Goal: Task Accomplishment & Management: Complete application form

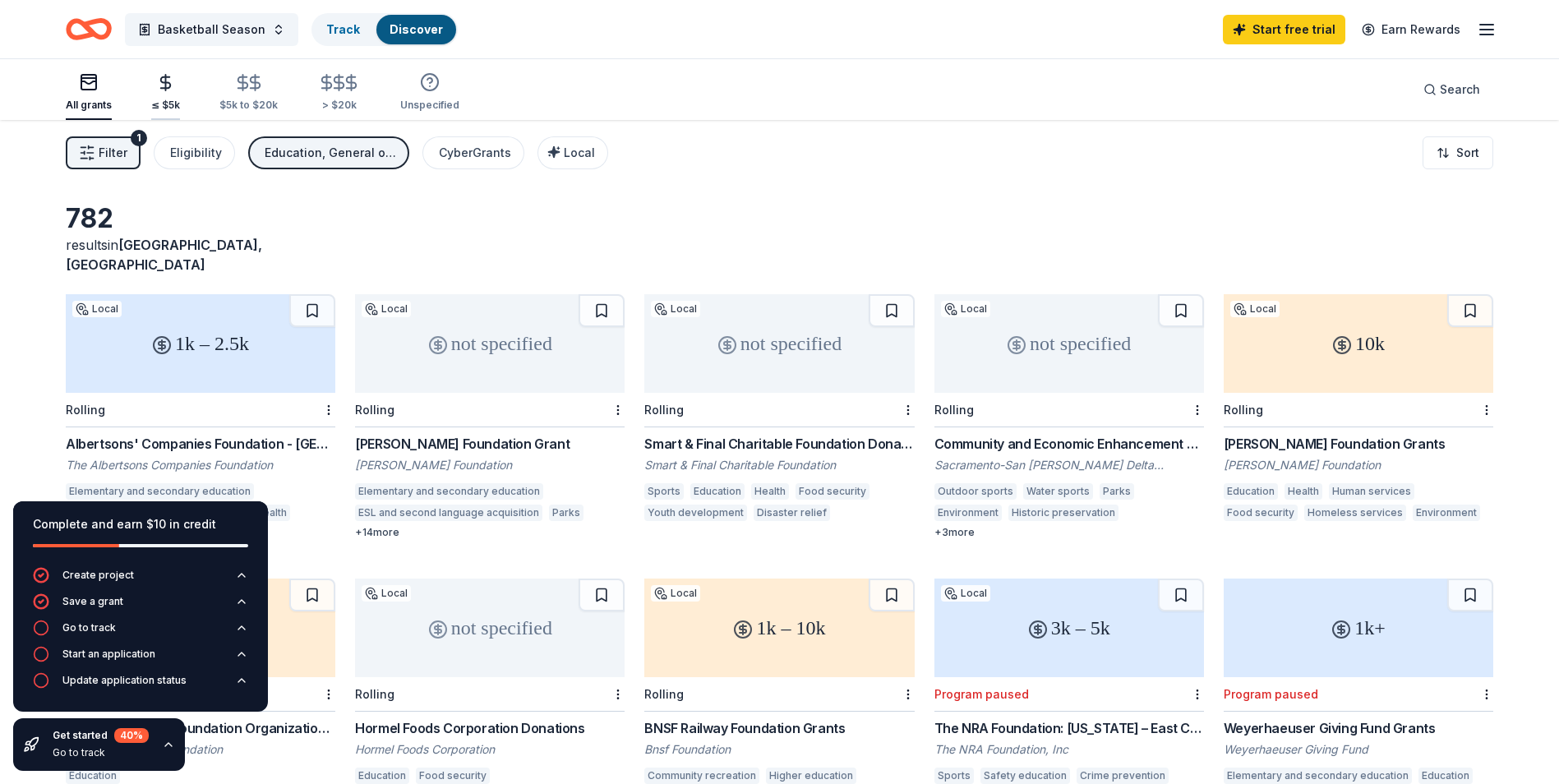
click at [173, 84] on div "button" at bounding box center [165, 82] width 29 height 19
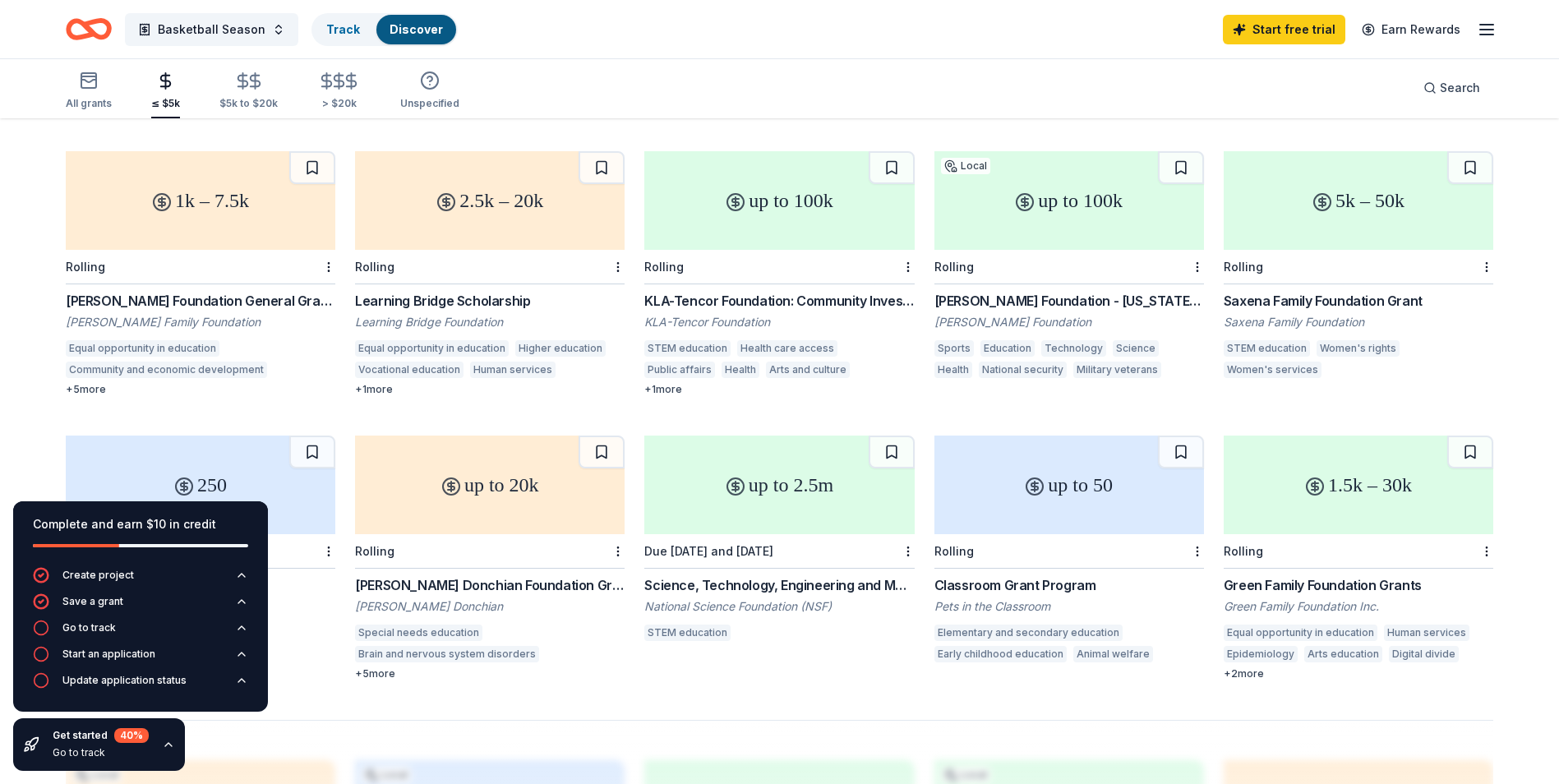
scroll to position [629, 0]
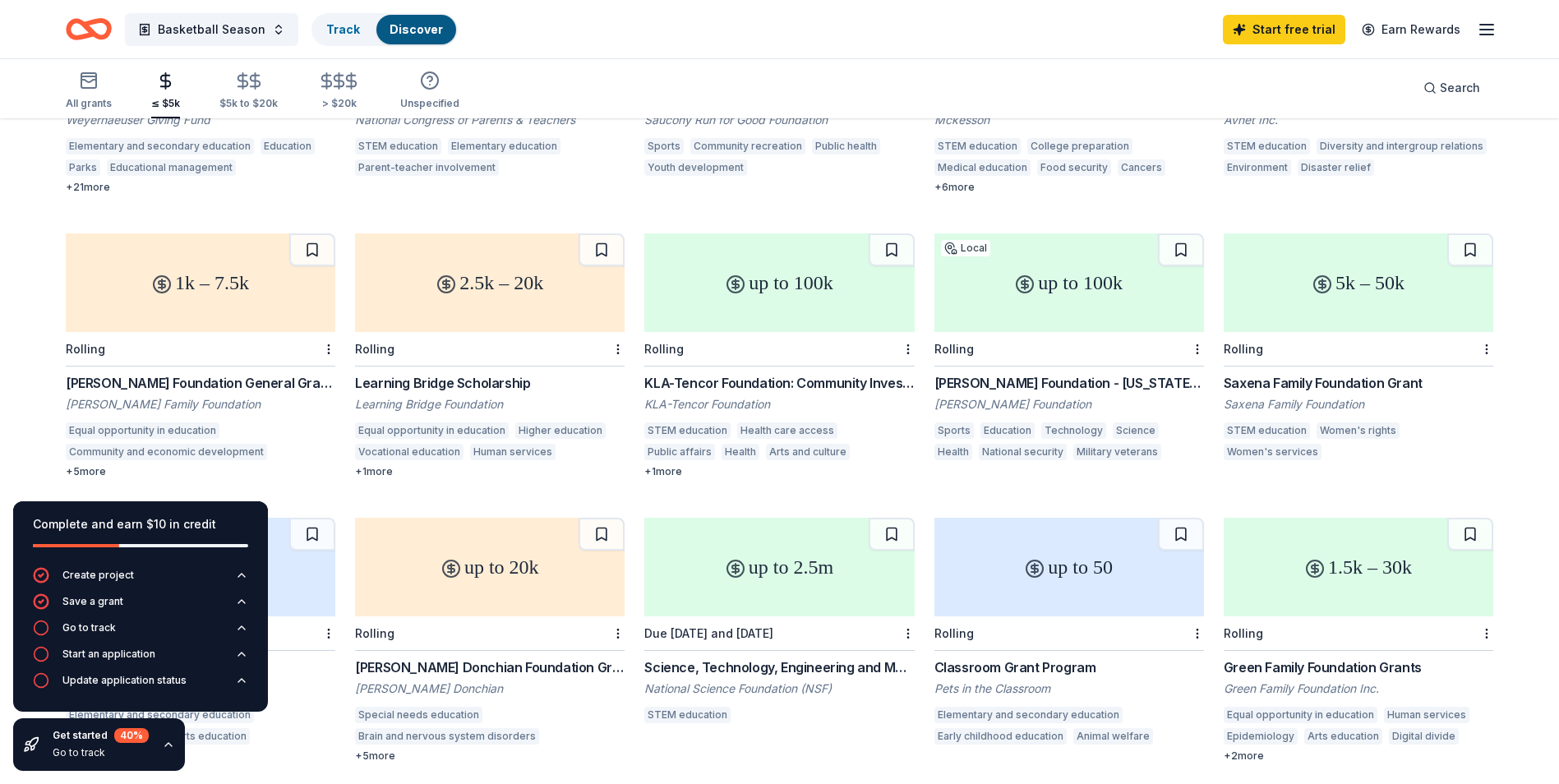
click at [1023, 274] on icon at bounding box center [1025, 284] width 20 height 20
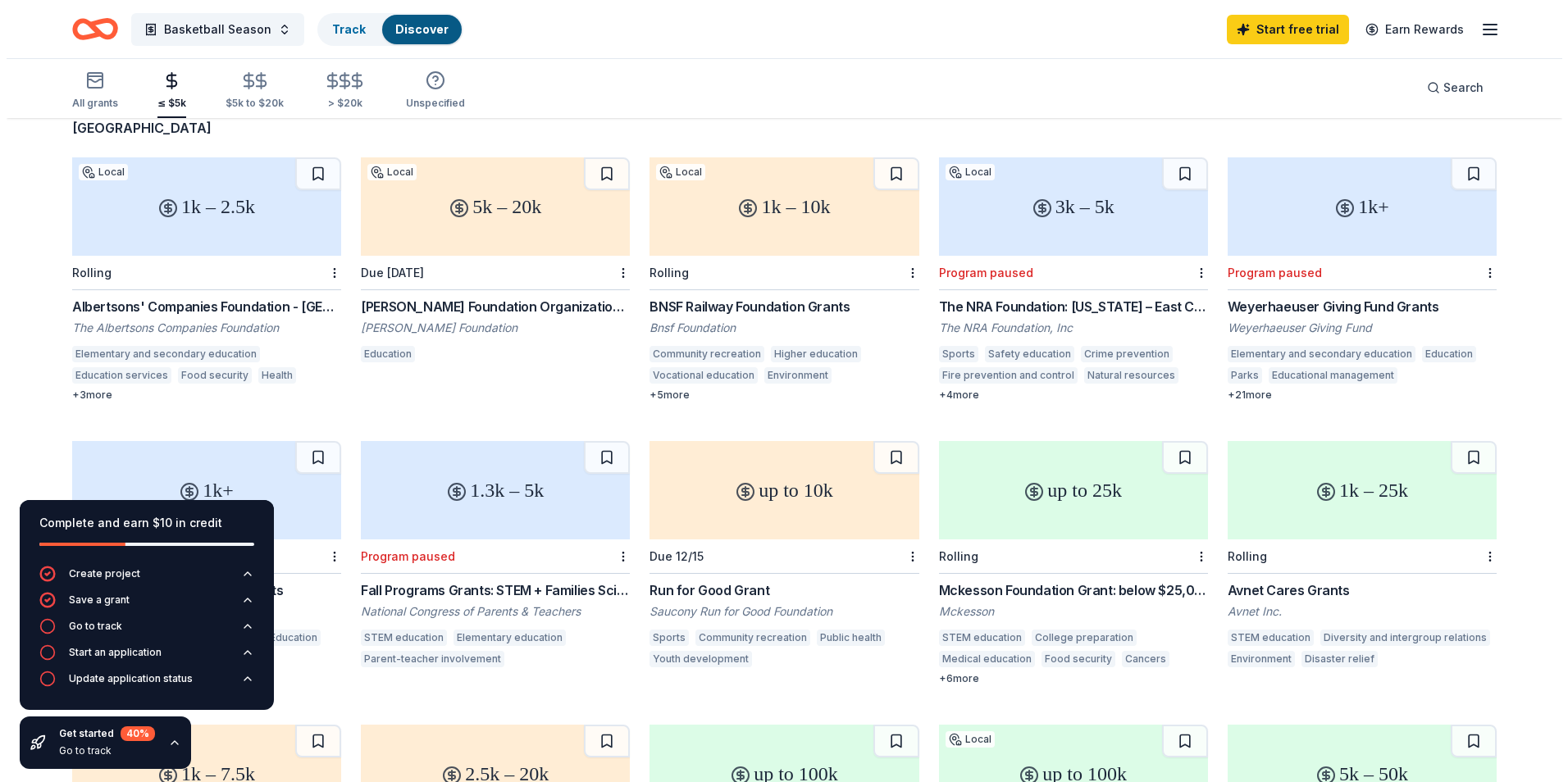
scroll to position [0, 0]
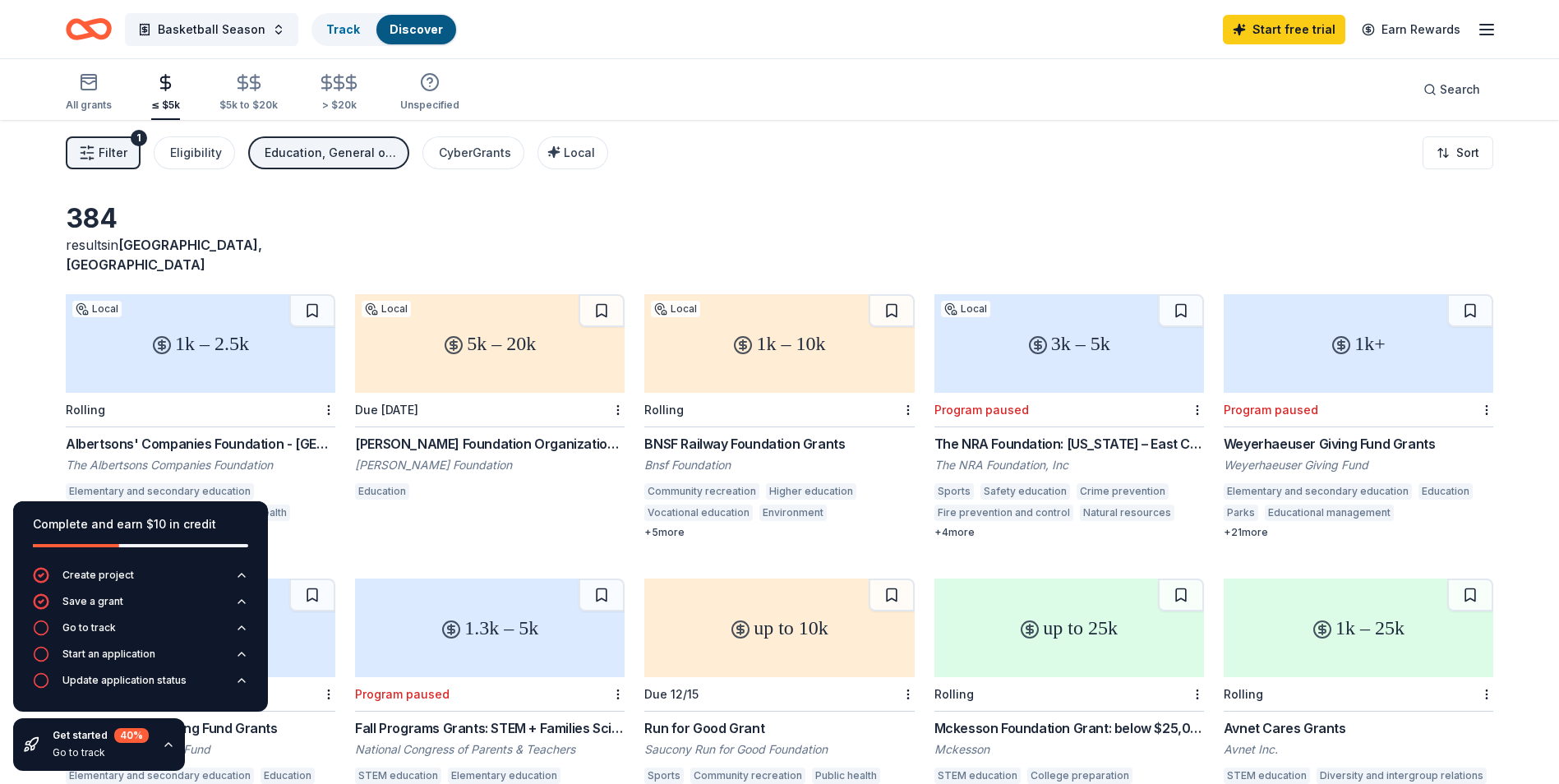
click at [1484, 25] on line "button" at bounding box center [1487, 25] width 13 height 0
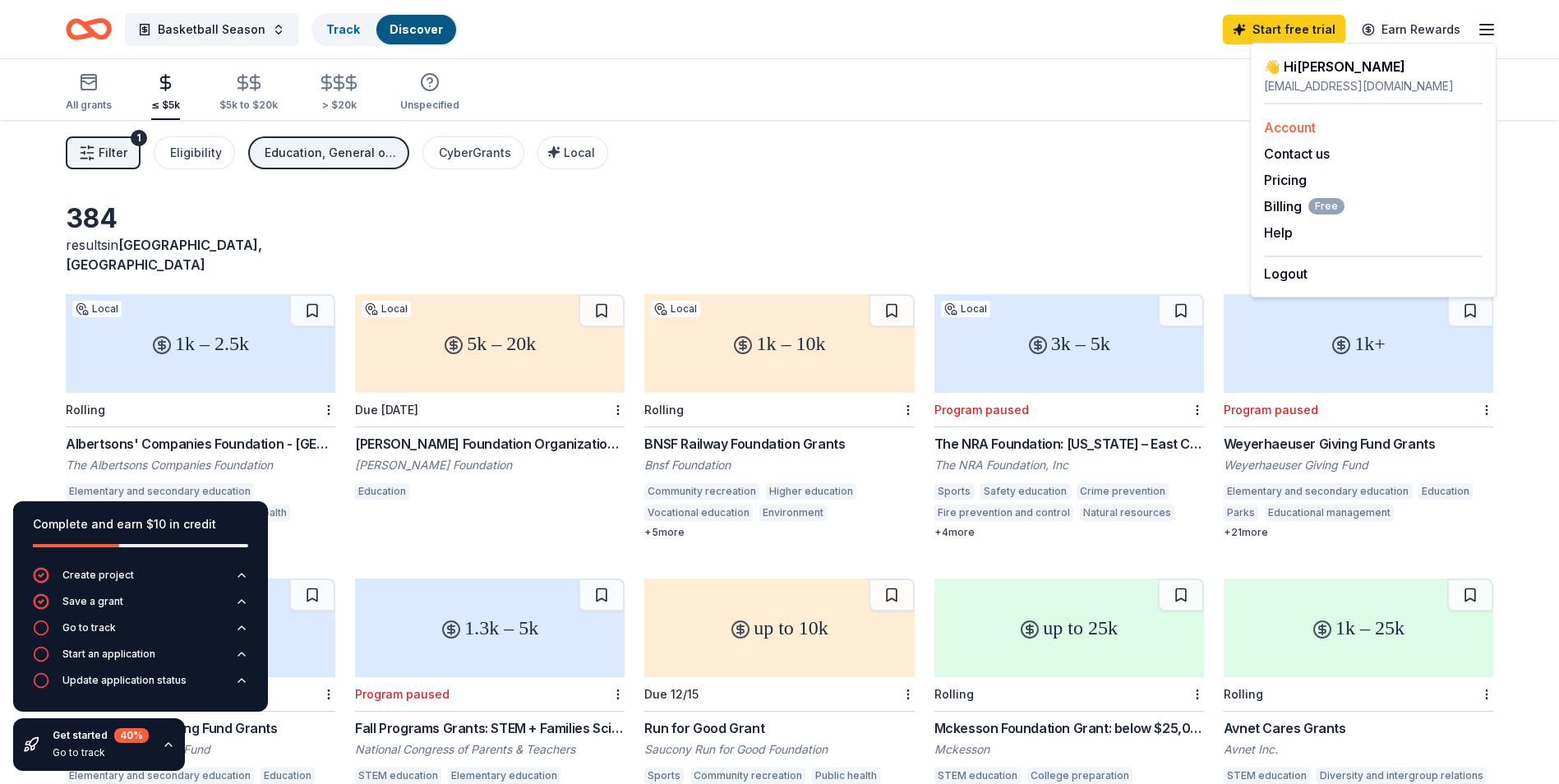
click at [1296, 127] on link "Account" at bounding box center [1290, 127] width 52 height 17
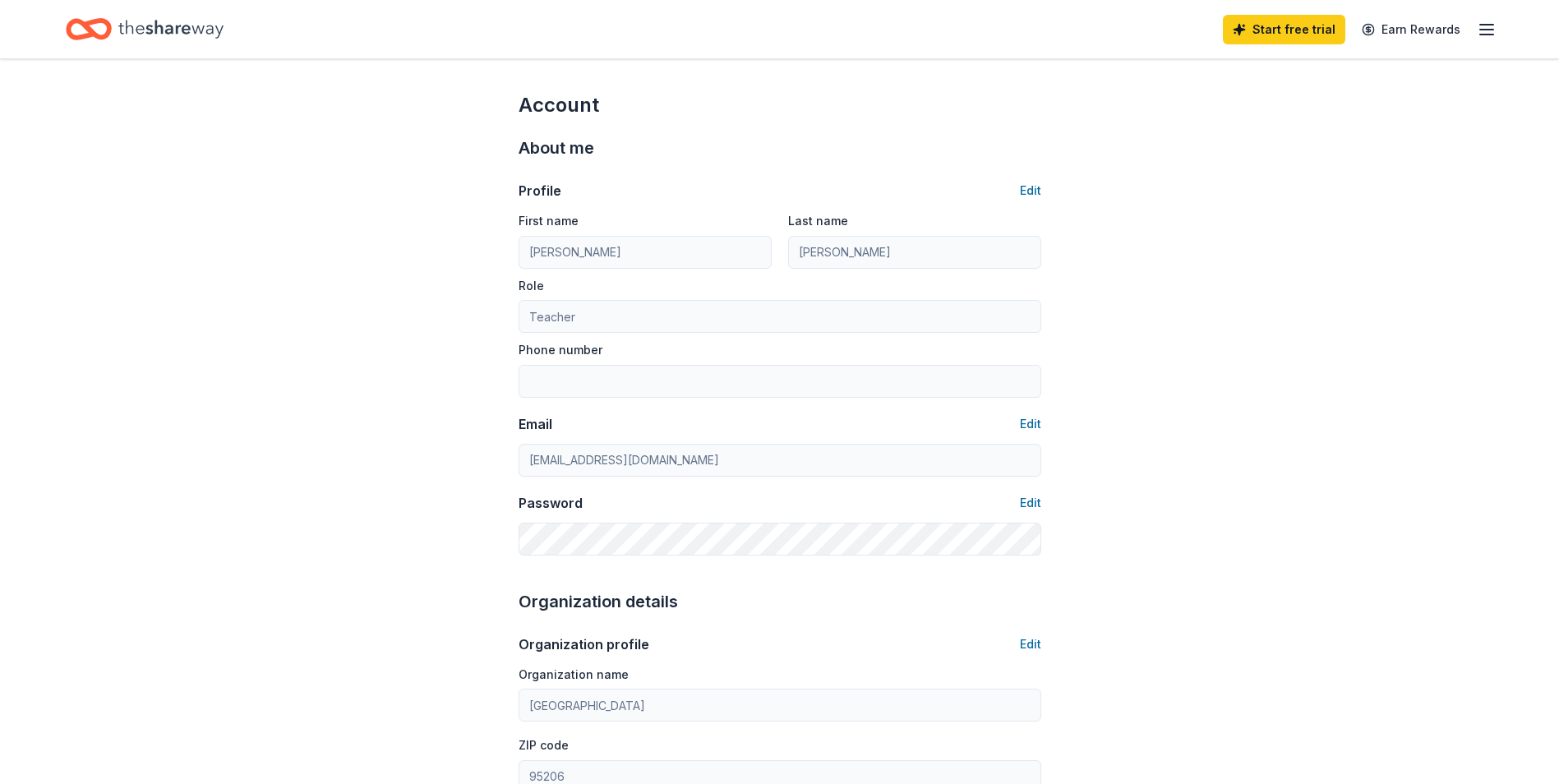
click at [1487, 25] on line "button" at bounding box center [1487, 25] width 13 height 0
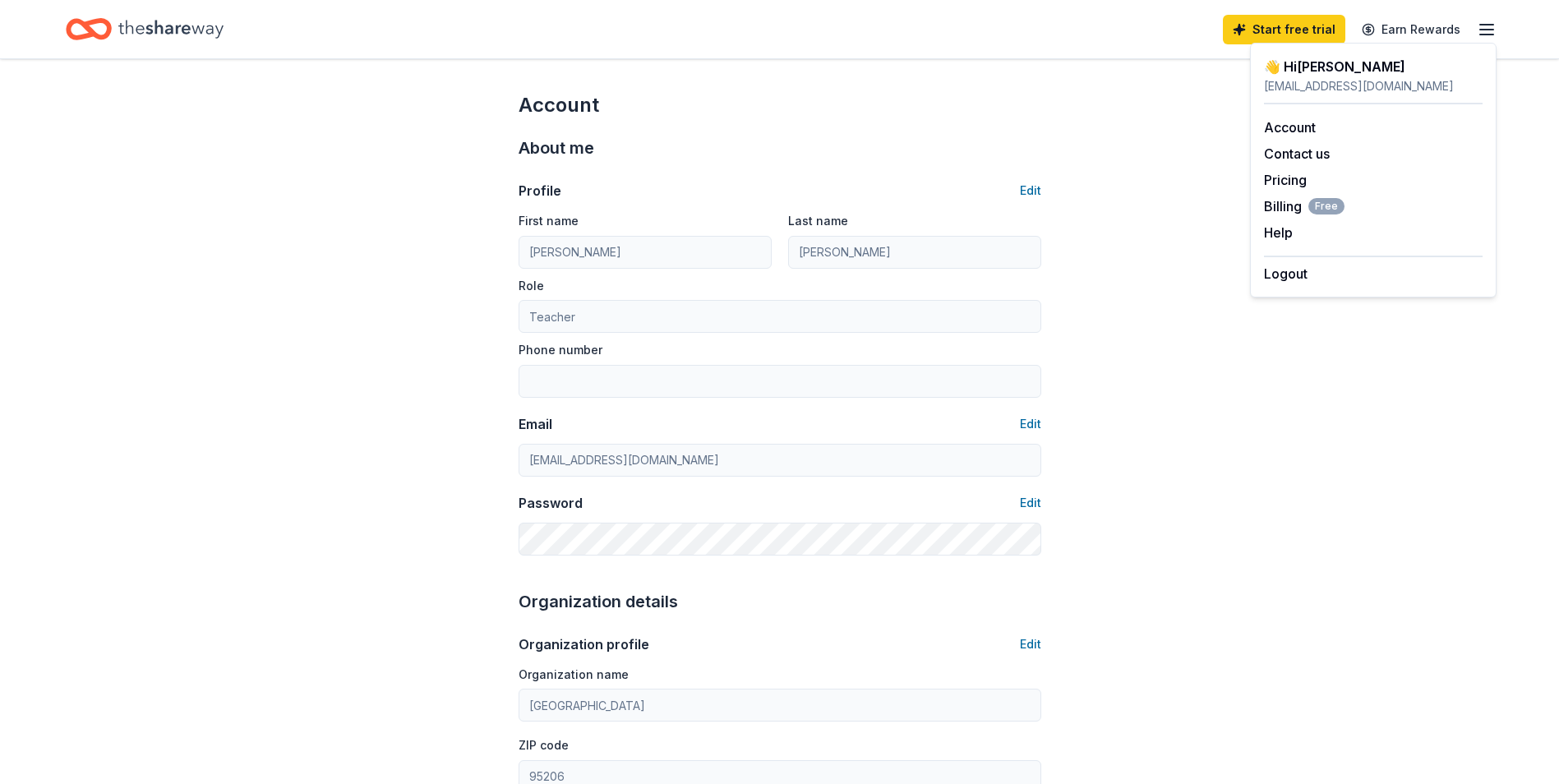
click at [140, 28] on icon "Home" at bounding box center [171, 29] width 105 height 33
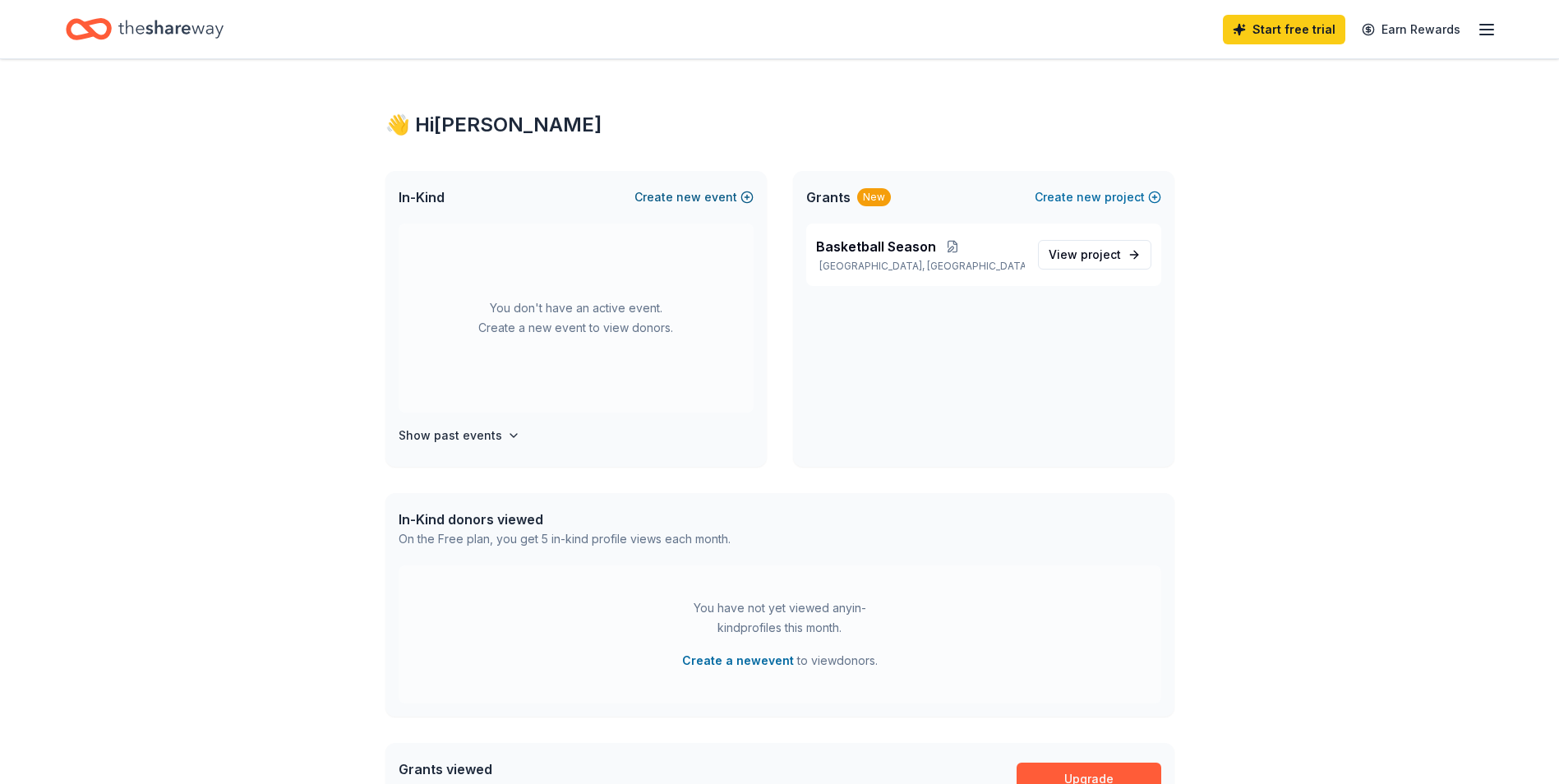
click at [699, 197] on span "new" at bounding box center [689, 197] width 25 height 20
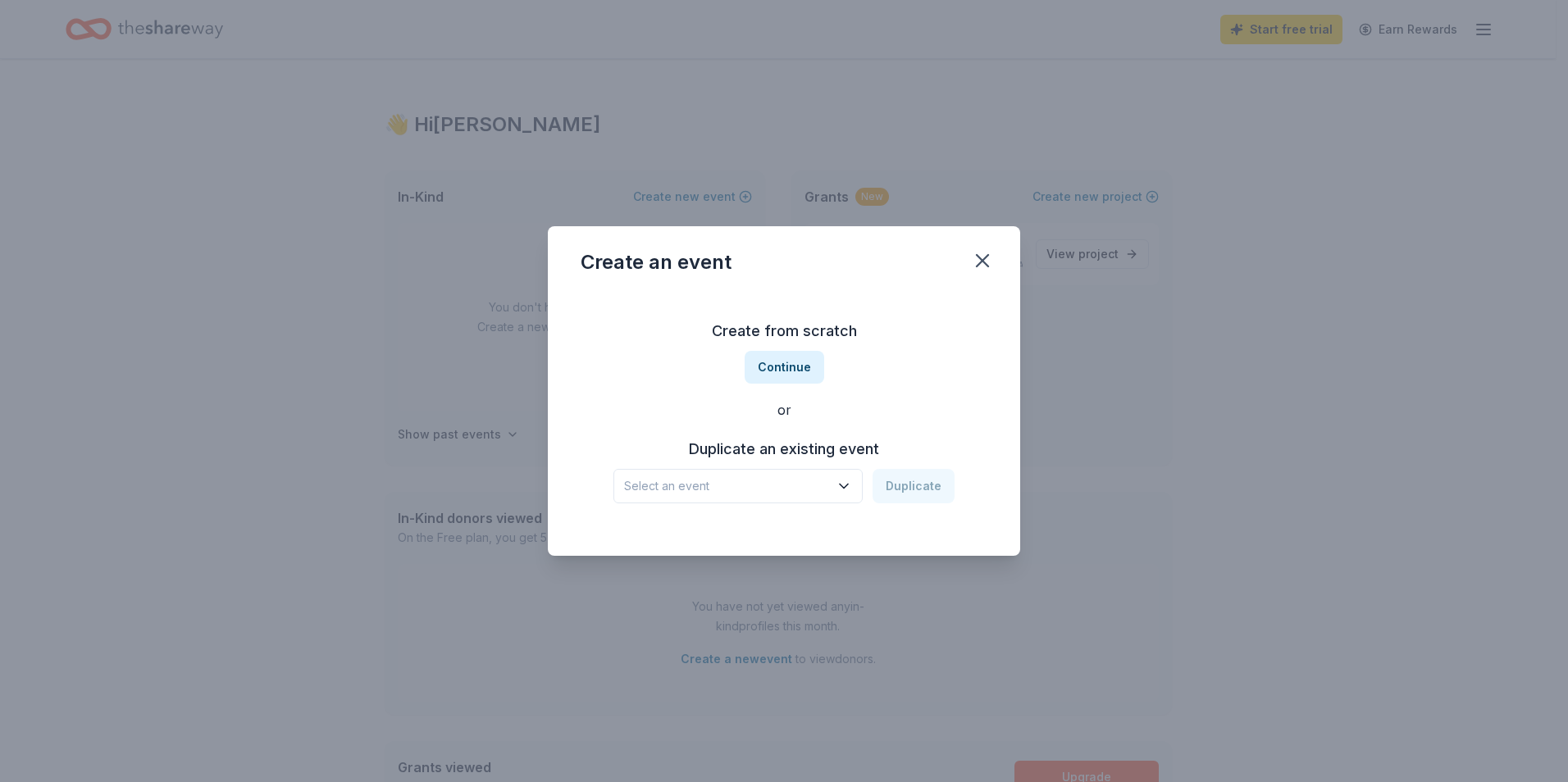
click at [796, 483] on span "Select an event" at bounding box center [726, 486] width 205 height 20
click at [778, 369] on button "Continue" at bounding box center [784, 366] width 80 height 32
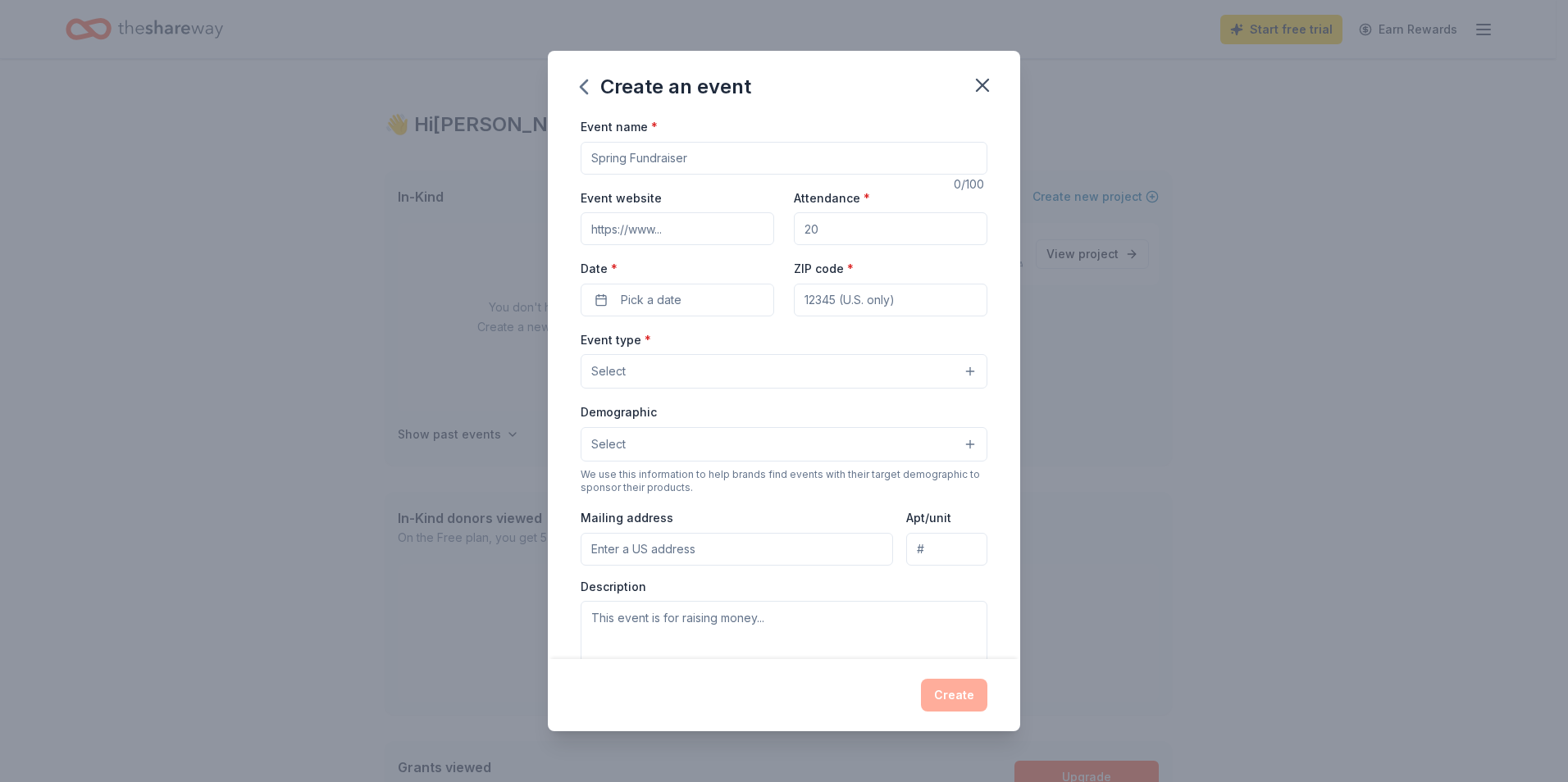
click at [719, 162] on input "Event name *" at bounding box center [783, 158] width 407 height 32
type input "Crab Feed"
drag, startPoint x: 818, startPoint y: 229, endPoint x: 774, endPoint y: 234, distance: 44.3
click at [774, 234] on div "Event website Attendance * Date * Pick a date ZIP code *" at bounding box center [783, 252] width 407 height 129
drag, startPoint x: 836, startPoint y: 225, endPoint x: 779, endPoint y: 238, distance: 58.5
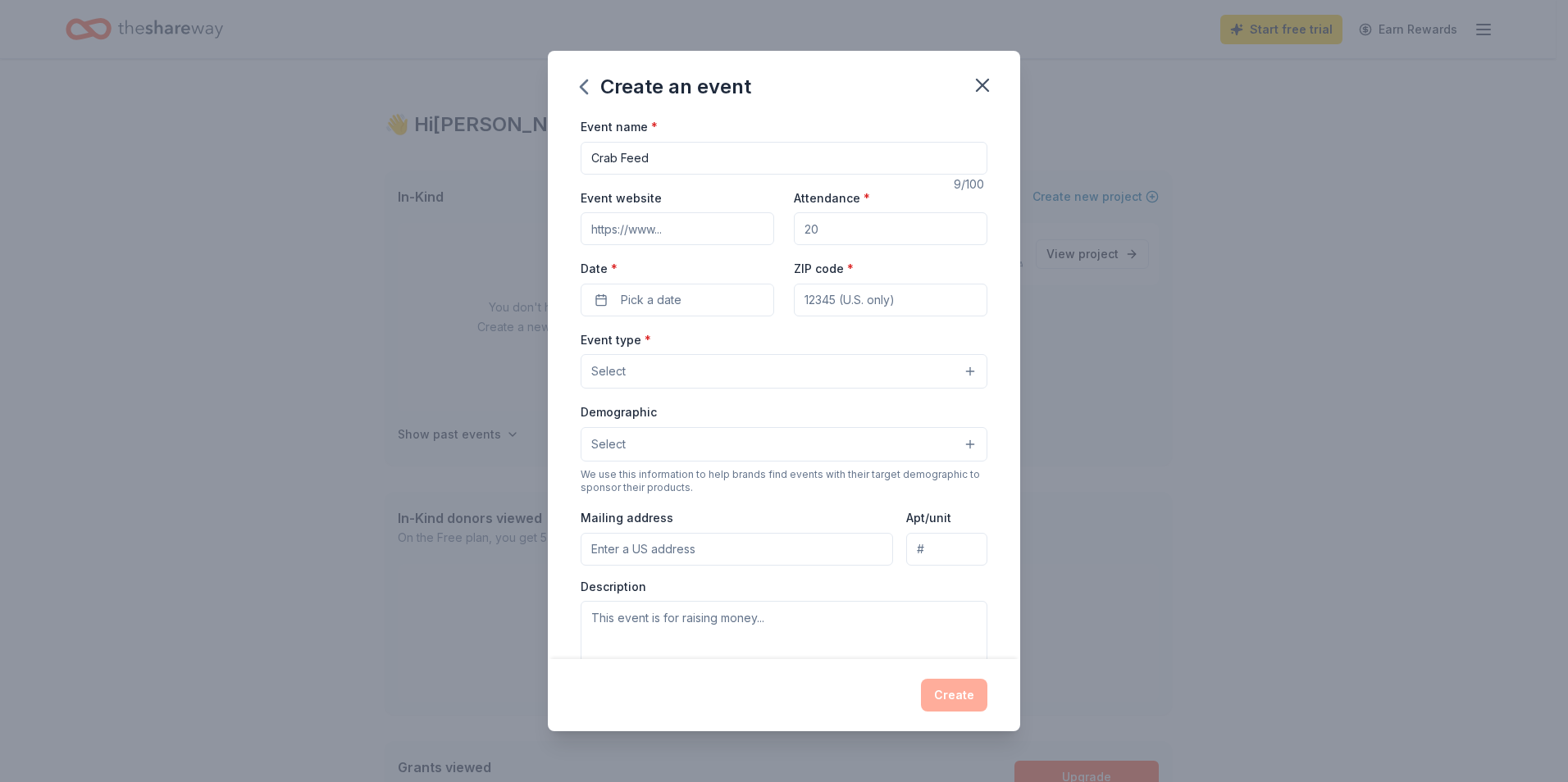
click at [779, 238] on div "Event website Attendance * Date * Pick a date ZIP code *" at bounding box center [783, 252] width 407 height 129
type input "150"
click at [601, 298] on button "Pick a date" at bounding box center [677, 299] width 194 height 32
click at [757, 342] on button "Go to next month" at bounding box center [762, 343] width 23 height 23
click at [757, 342] on button "Go to next month" at bounding box center [762, 343] width 23 height 23
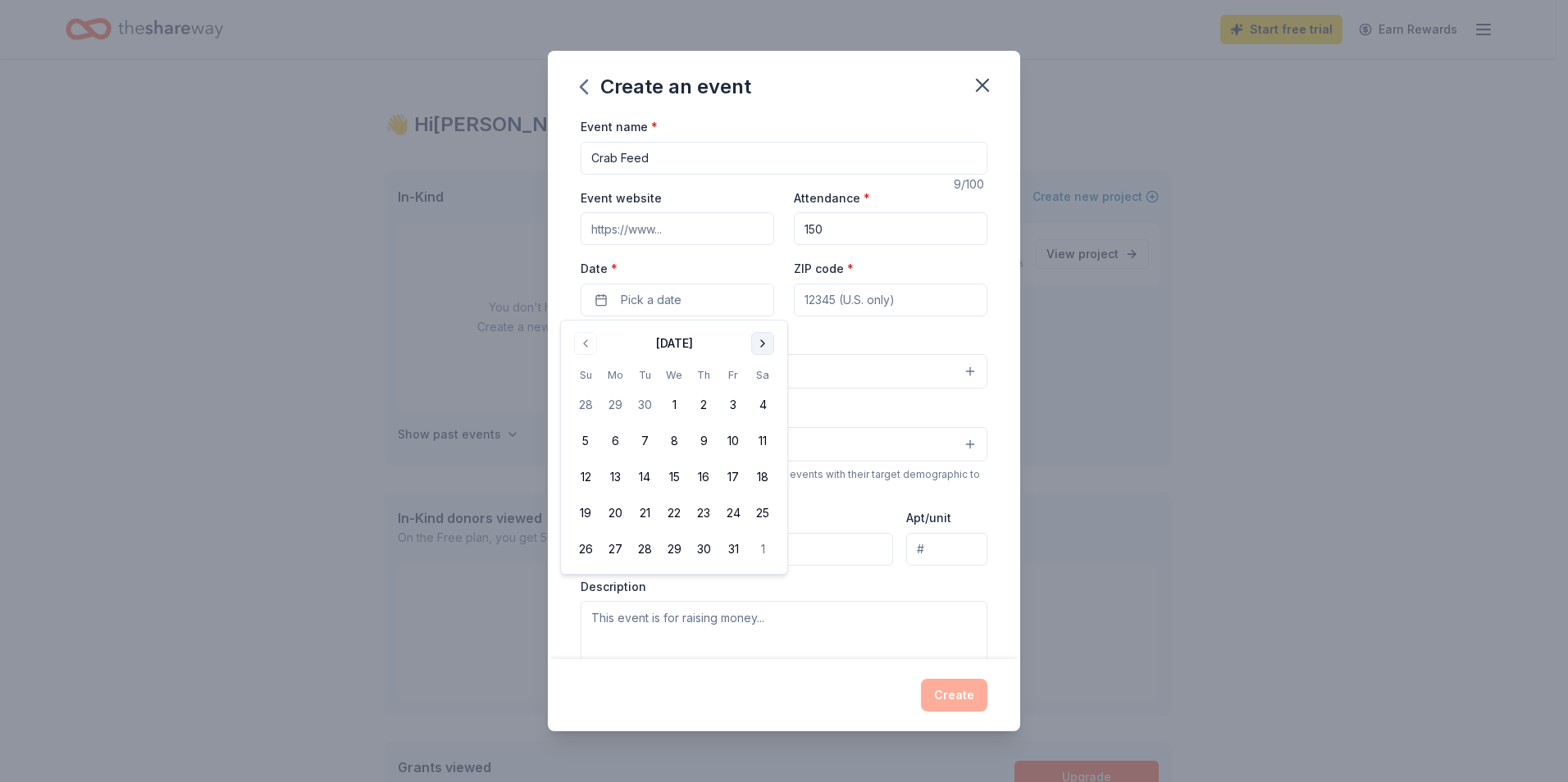
click at [757, 342] on button "Go to next month" at bounding box center [762, 343] width 23 height 23
click at [761, 553] on button "31" at bounding box center [762, 549] width 30 height 30
click at [832, 302] on input "ZIP code *" at bounding box center [890, 299] width 194 height 32
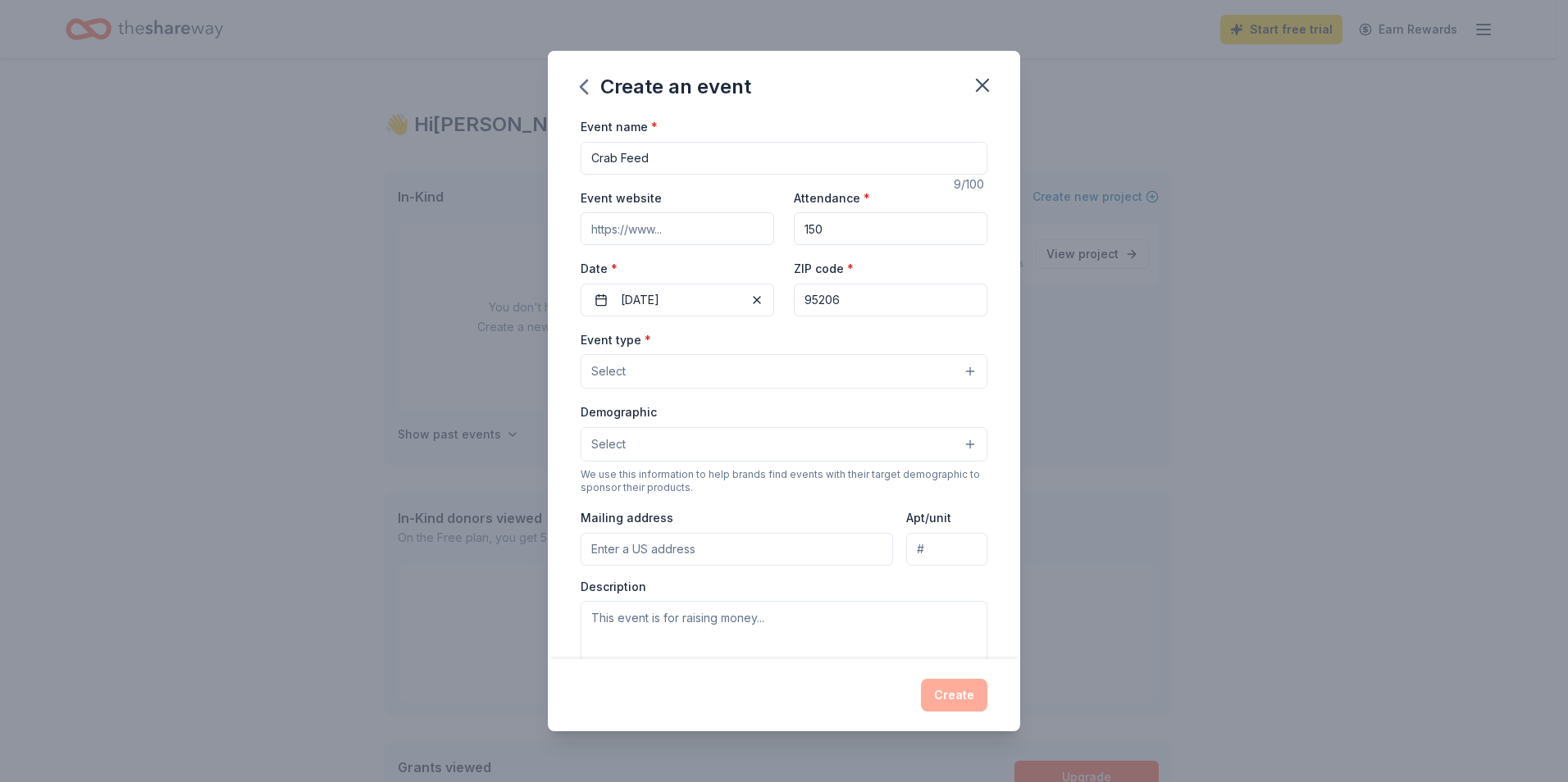
type input "95206"
click at [741, 324] on div "Event name * Crab Feed 9 /100 Event website Attendance * 150 Date * 01/31/2026 …" at bounding box center [783, 494] width 407 height 757
click at [739, 364] on button "Select" at bounding box center [783, 371] width 407 height 34
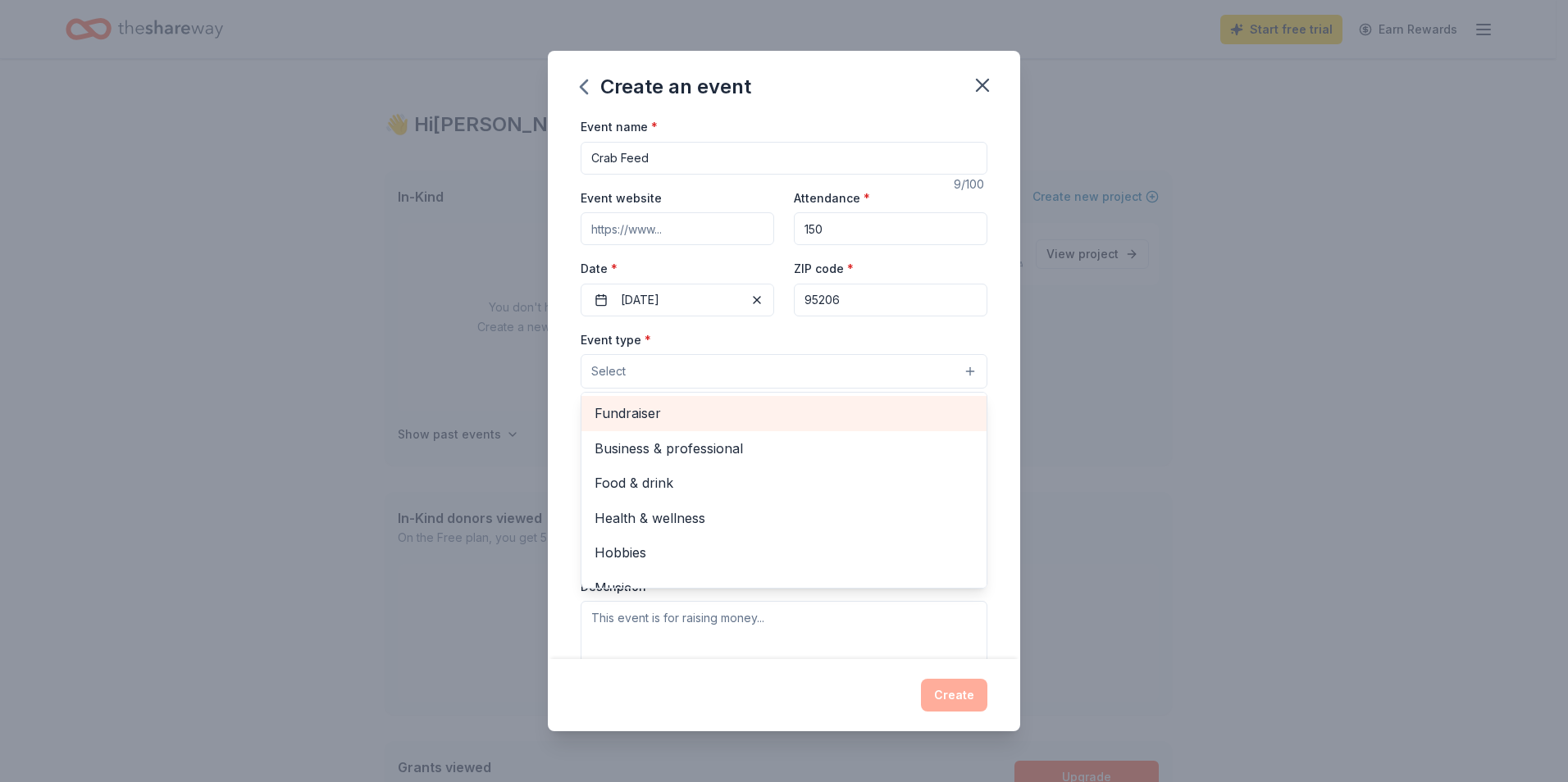
click at [651, 414] on span "Fundraiser" at bounding box center [784, 413] width 379 height 22
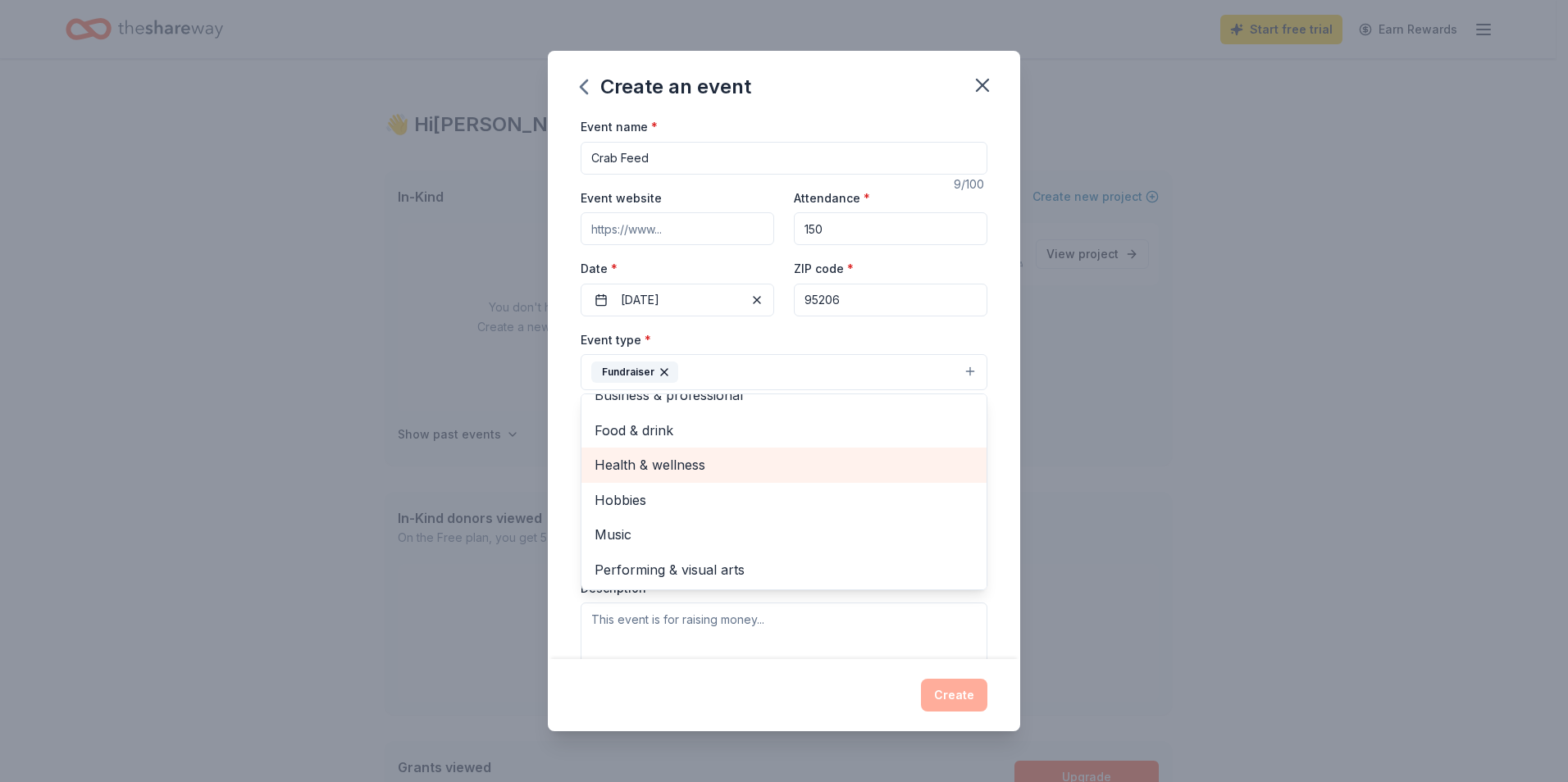
scroll to position [243, 0]
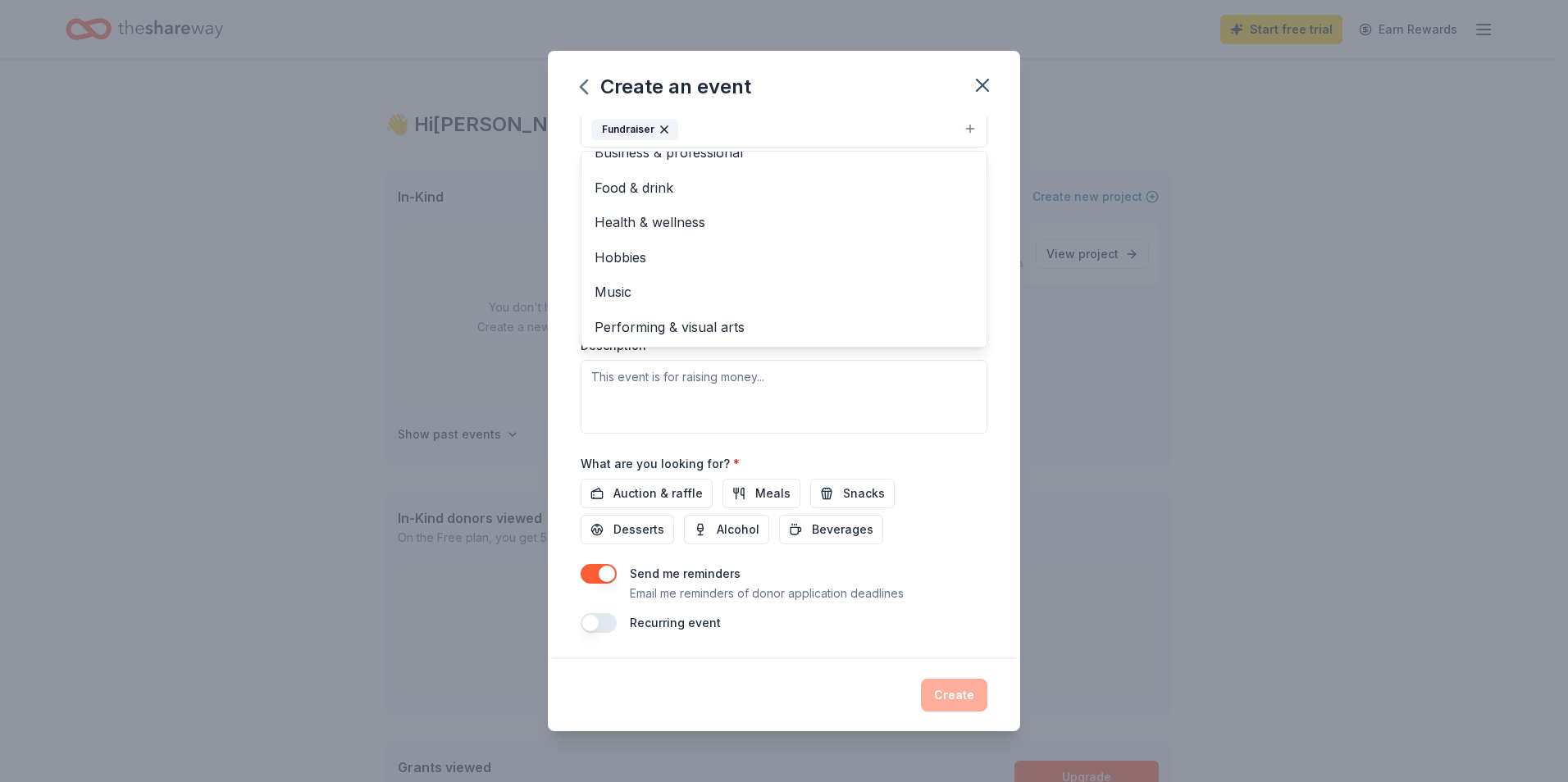
click at [933, 455] on div "Event name * Crab Feed 9 /100 Event website Attendance * 150 Date * 01/31/2026 …" at bounding box center [783, 253] width 407 height 759
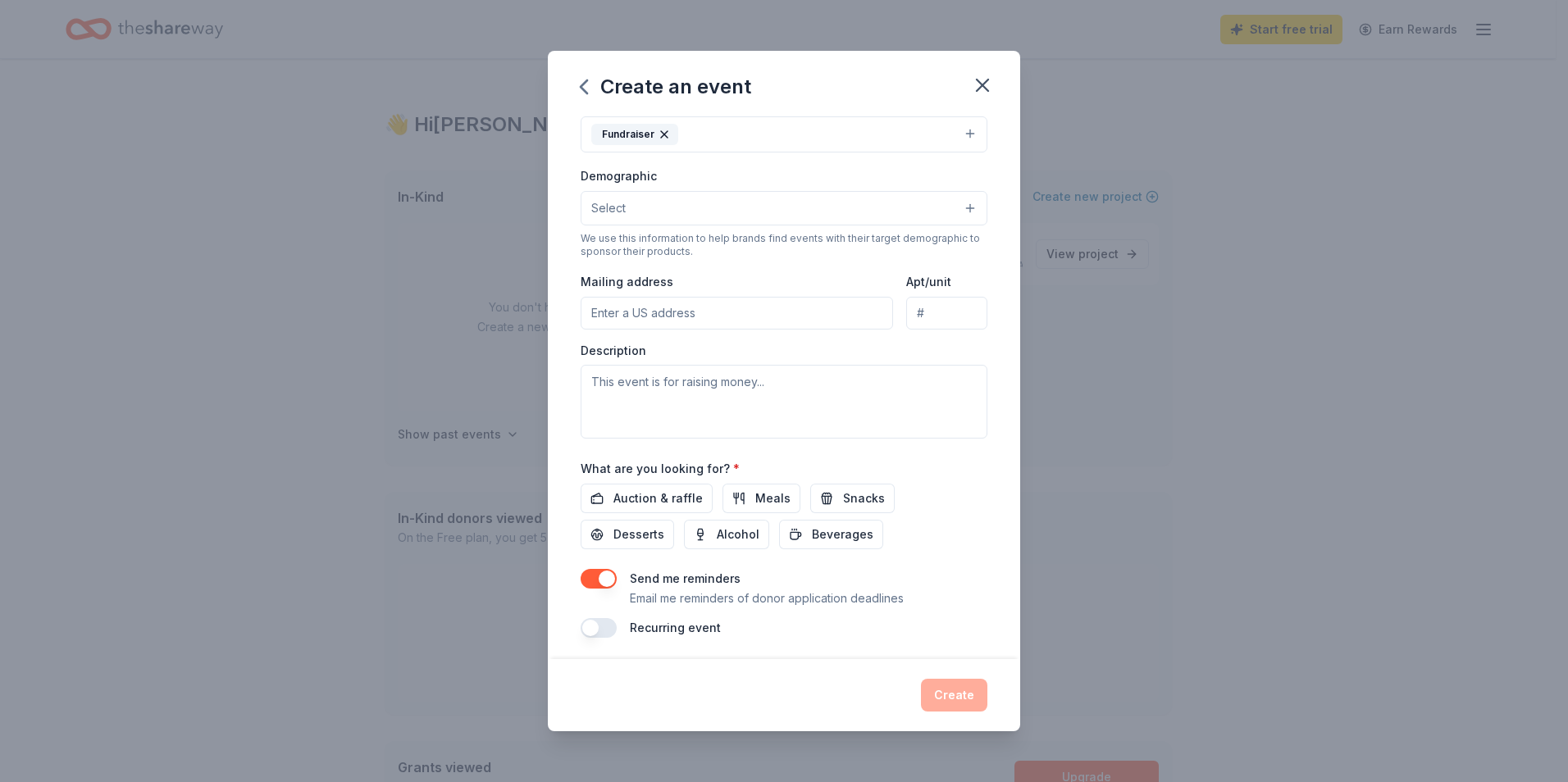
scroll to position [74, 0]
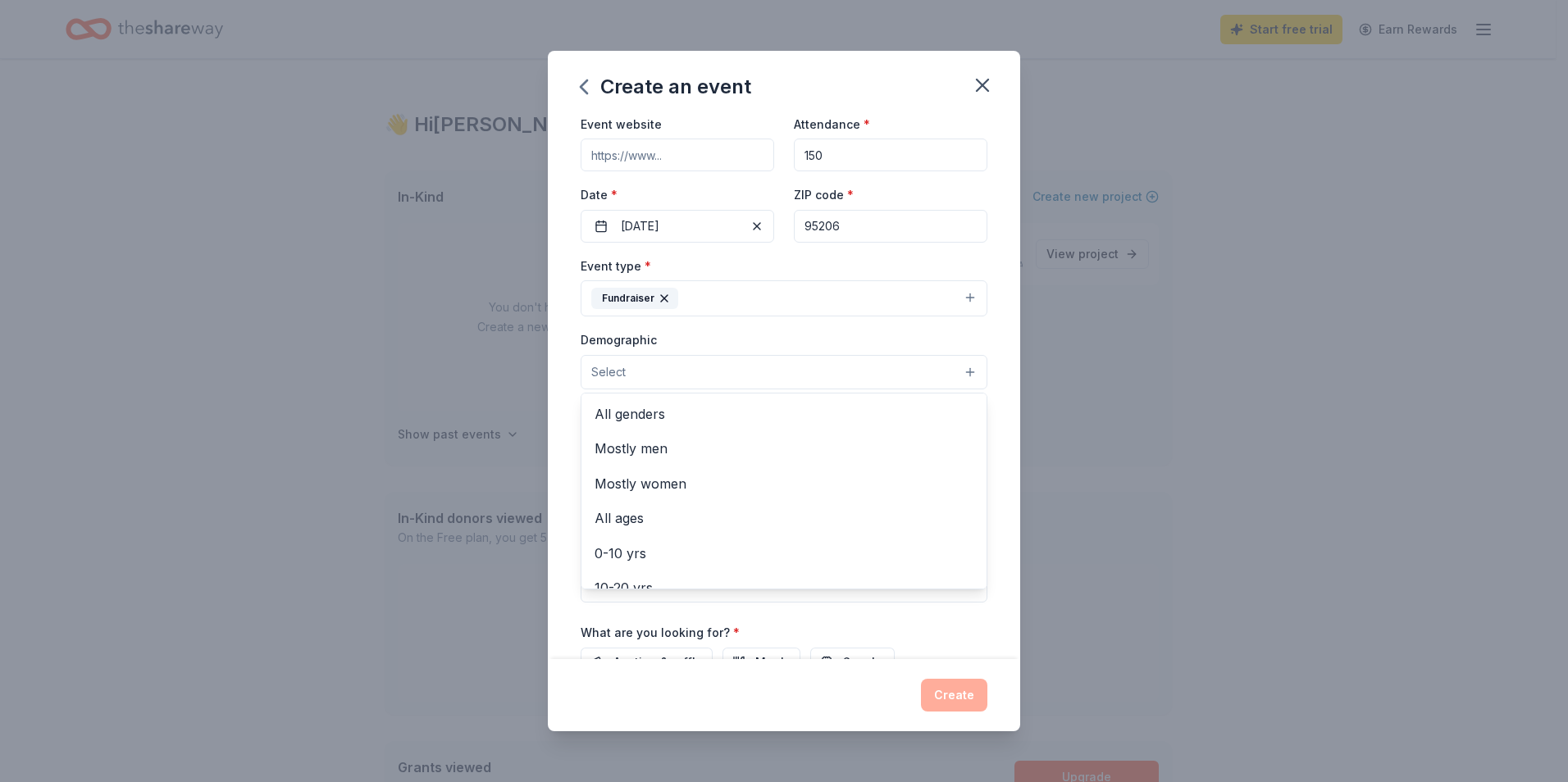
click at [657, 375] on button "Select" at bounding box center [783, 371] width 407 height 34
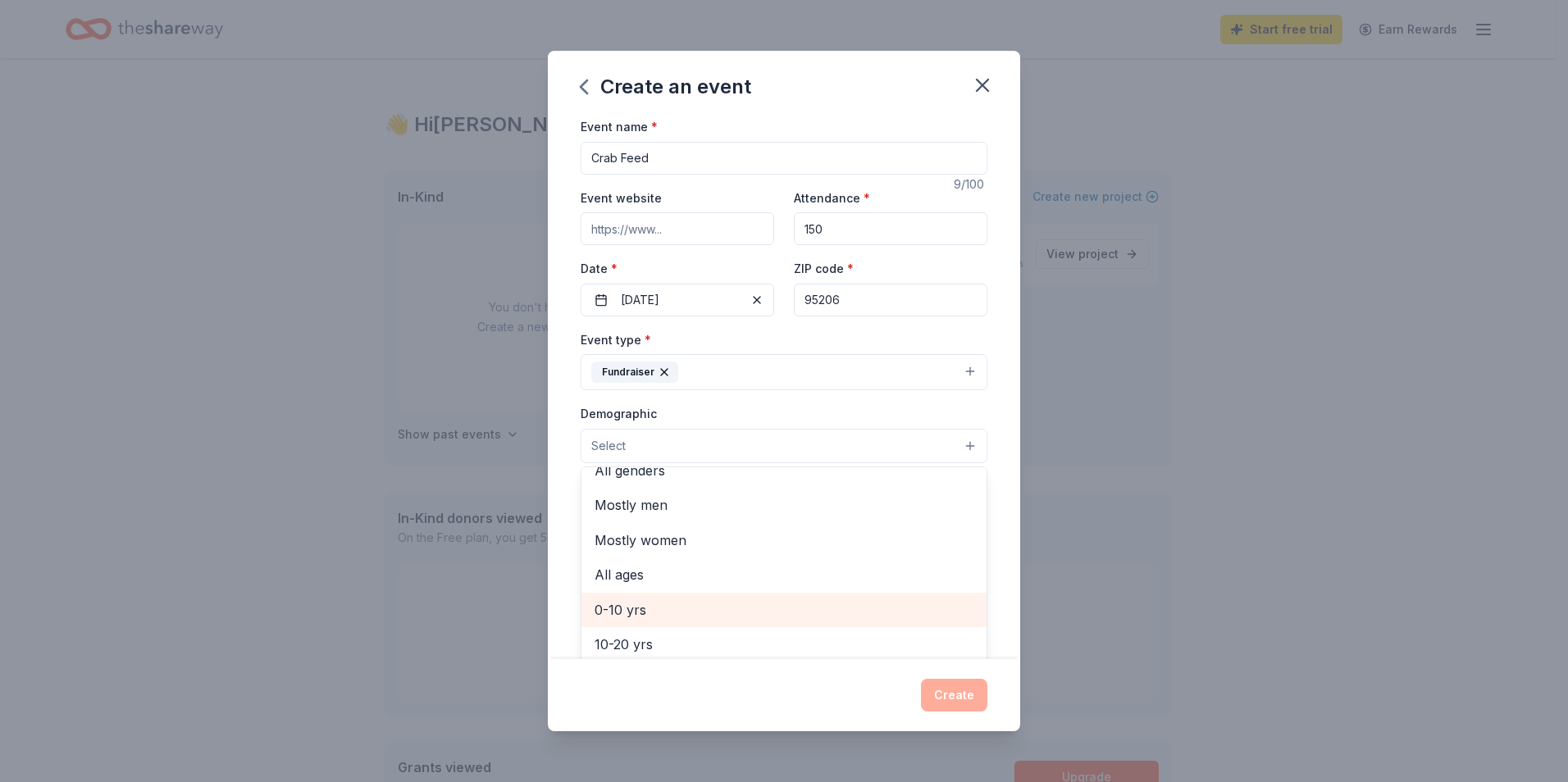
scroll to position [0, 0]
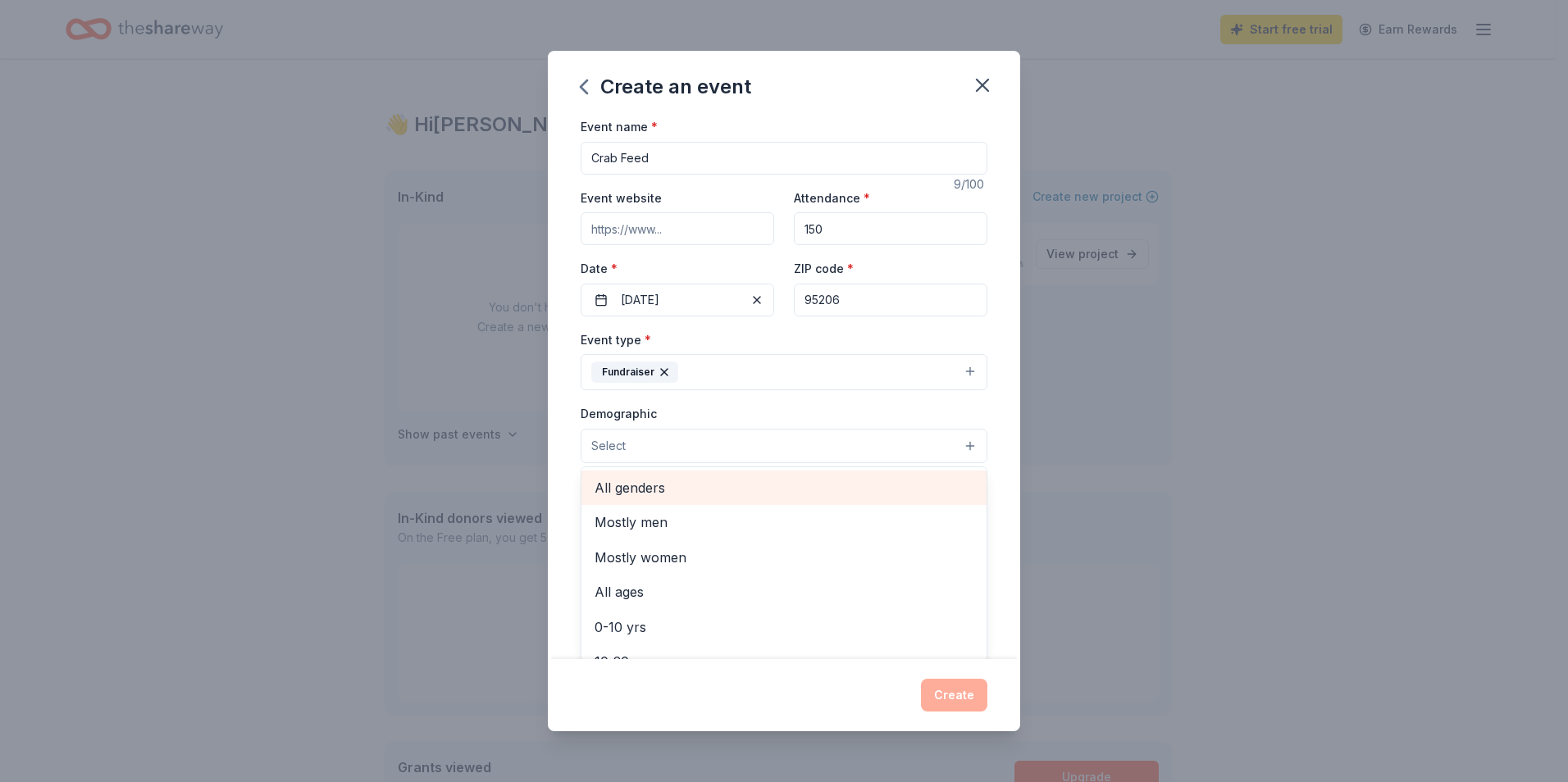
click at [637, 484] on span "All genders" at bounding box center [784, 488] width 379 height 22
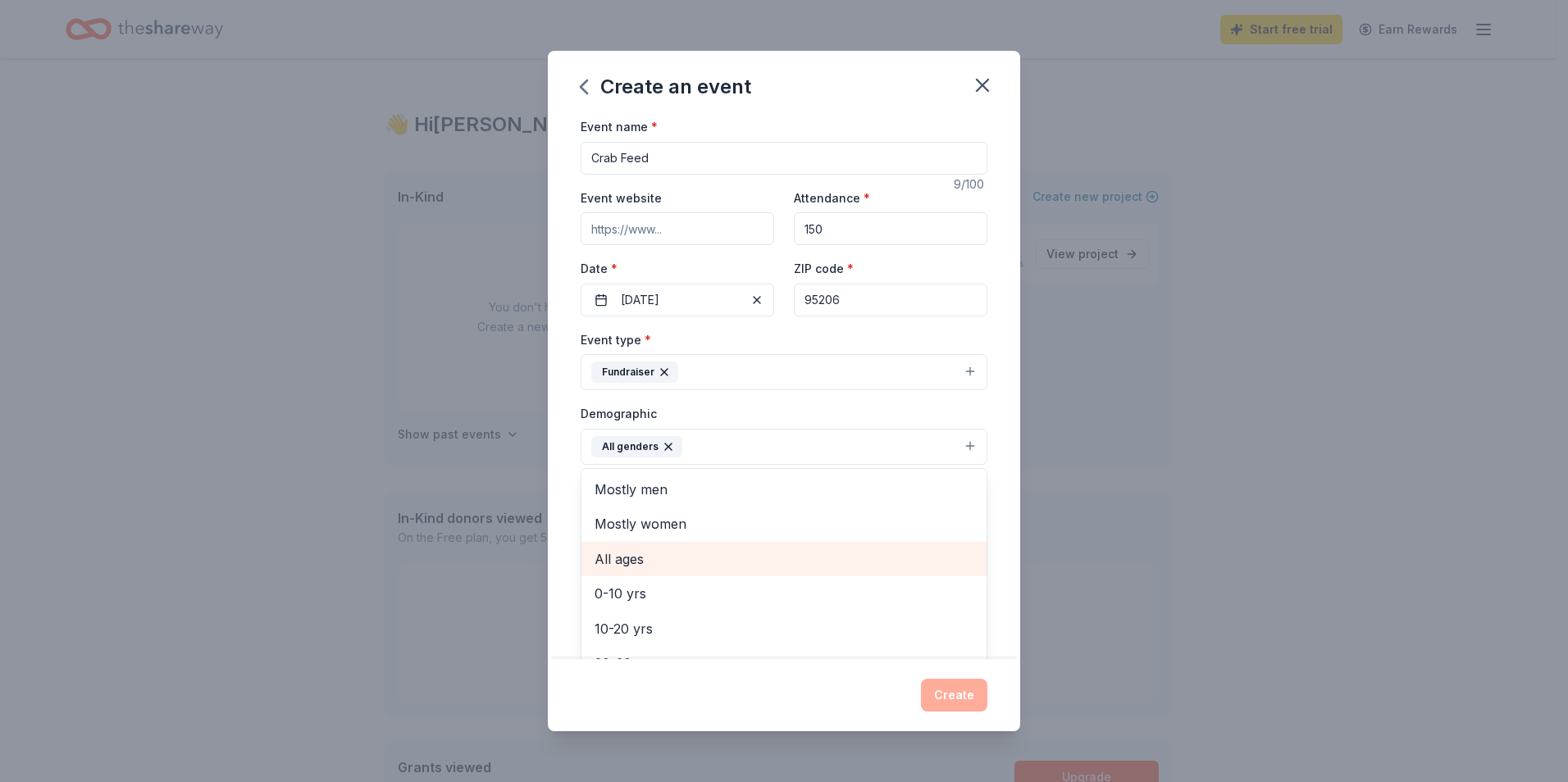
scroll to position [82, 0]
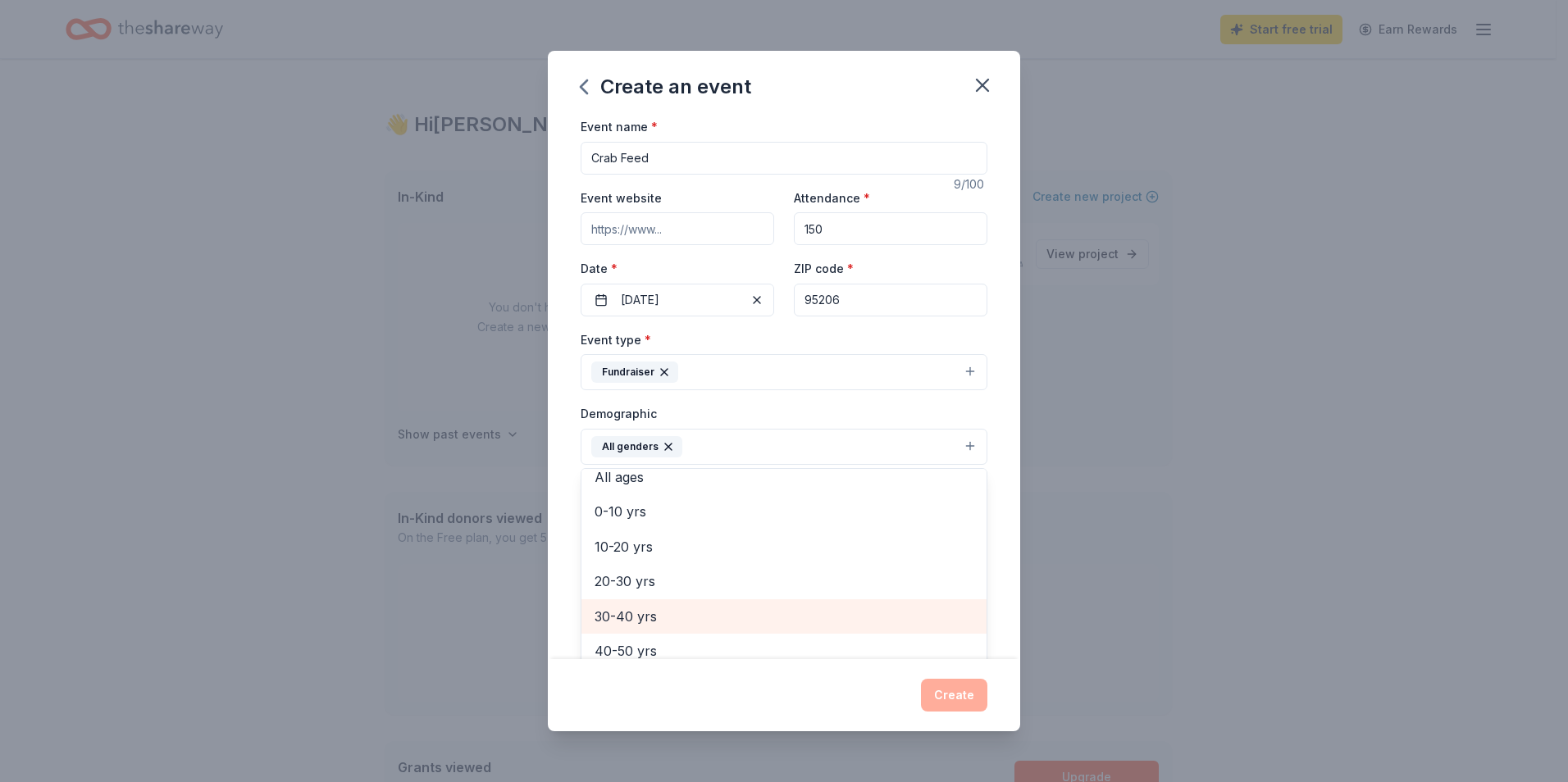
click at [634, 610] on span "30-40 yrs" at bounding box center [784, 617] width 379 height 22
click at [633, 612] on span "40-50 yrs" at bounding box center [784, 617] width 379 height 22
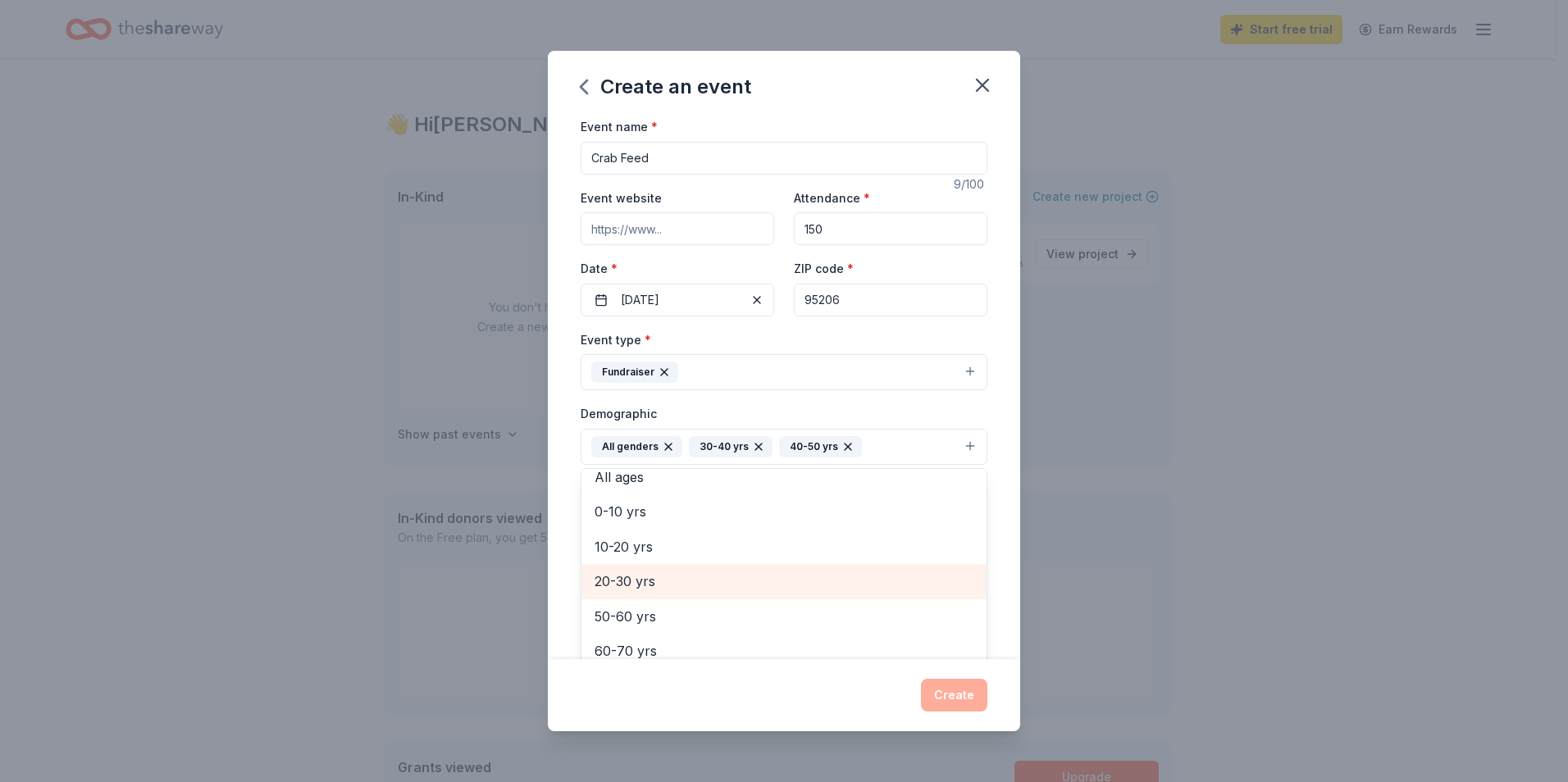
click at [635, 581] on span "20-30 yrs" at bounding box center [784, 581] width 379 height 22
click at [983, 573] on div "Event name * Crab Feed 9 /100 Event website Attendance * 150 Date * 01/31/2026 …" at bounding box center [784, 387] width 472 height 543
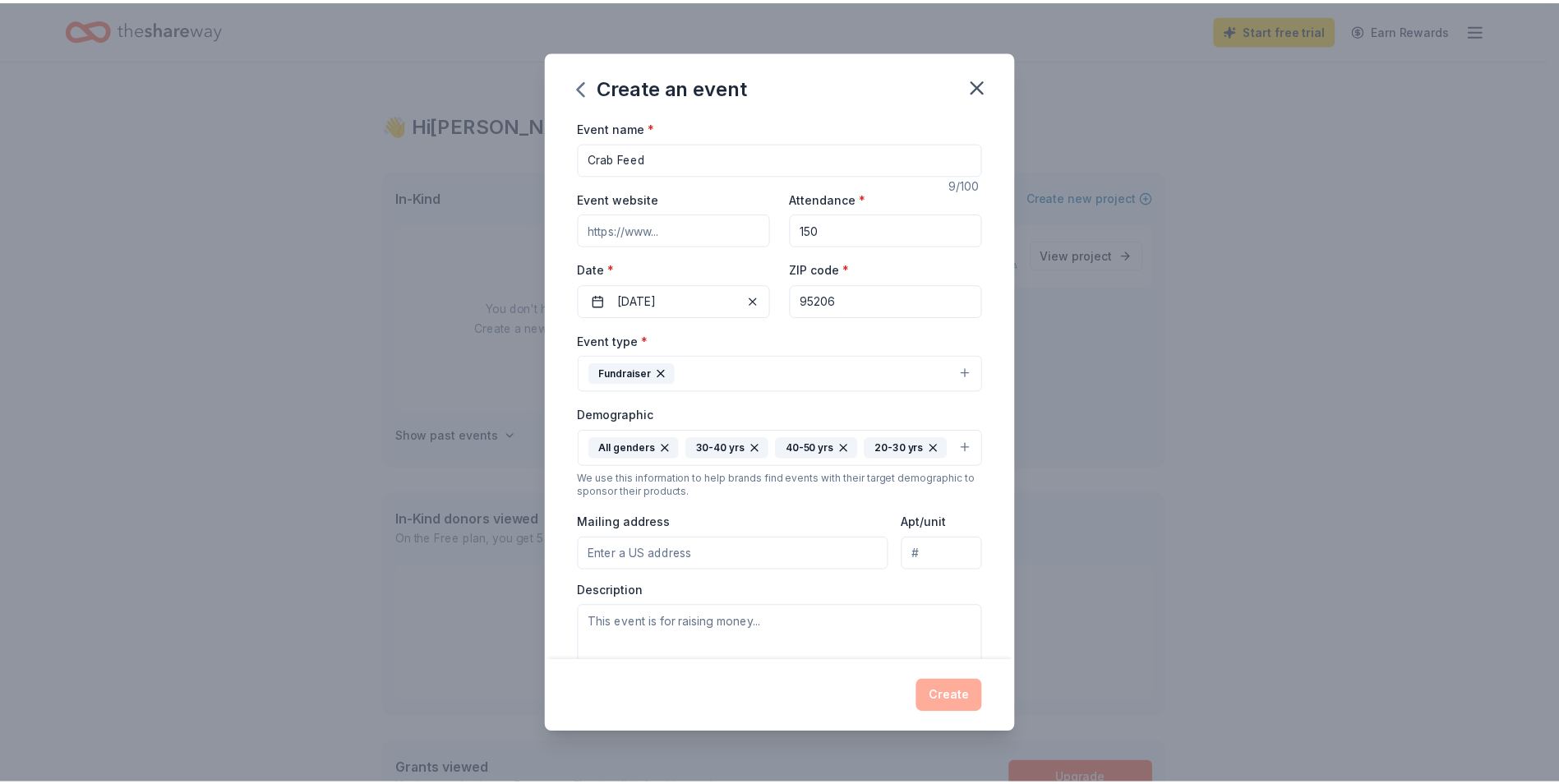
scroll to position [272, 0]
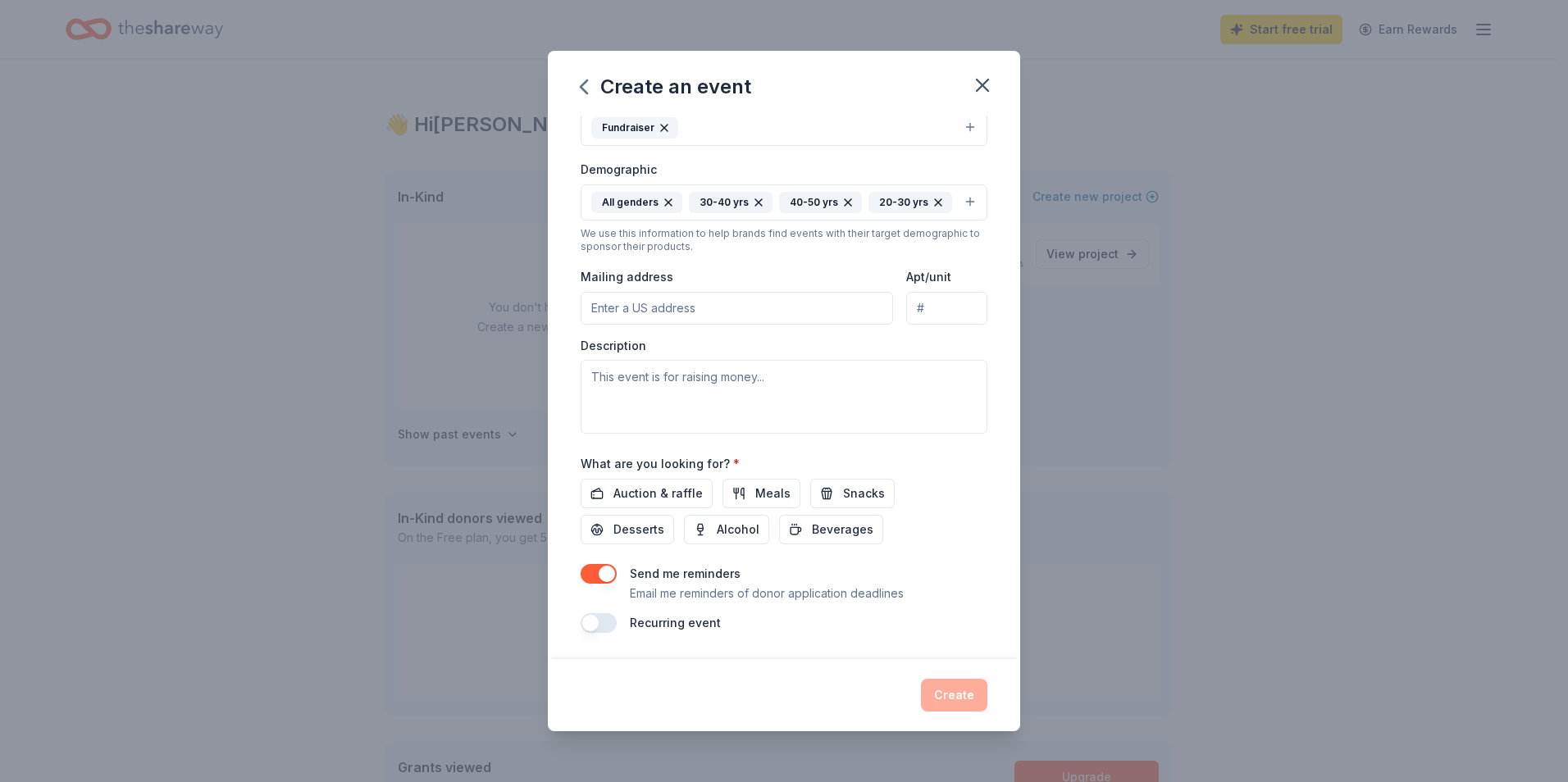
click at [659, 341] on div "Description" at bounding box center [783, 386] width 407 height 96
click at [658, 335] on div "Event type * Fundraiser Demographic All genders 30-40 yrs 40-50 yrs 20-30 yrs W…" at bounding box center [783, 259] width 407 height 348
click at [594, 331] on div "Event type * Fundraiser Demographic All genders 30-40 yrs 40-50 yrs 20-30 yrs W…" at bounding box center [783, 259] width 407 height 348
click at [629, 441] on div "Event name * Crab Feed 9 /100 Event website Attendance * 150 Date * 01/31/2026 …" at bounding box center [783, 252] width 407 height 760
click at [613, 416] on textarea at bounding box center [783, 396] width 407 height 74
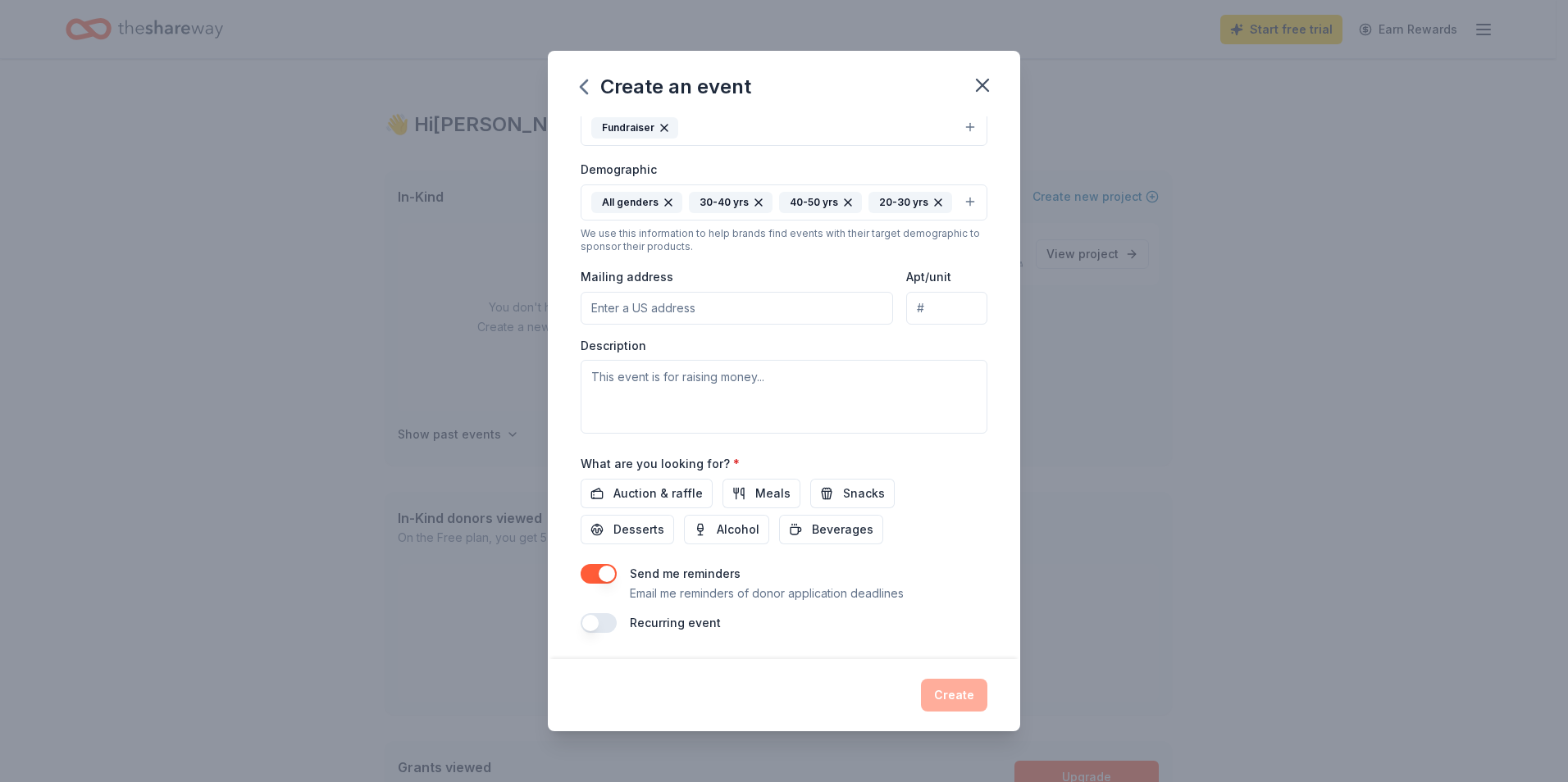
click at [606, 311] on input "Mailing address" at bounding box center [737, 307] width 313 height 32
type input "4606 McCuen Ave."
type input "Stockton, CA 95206"
click at [663, 383] on textarea at bounding box center [783, 396] width 407 height 74
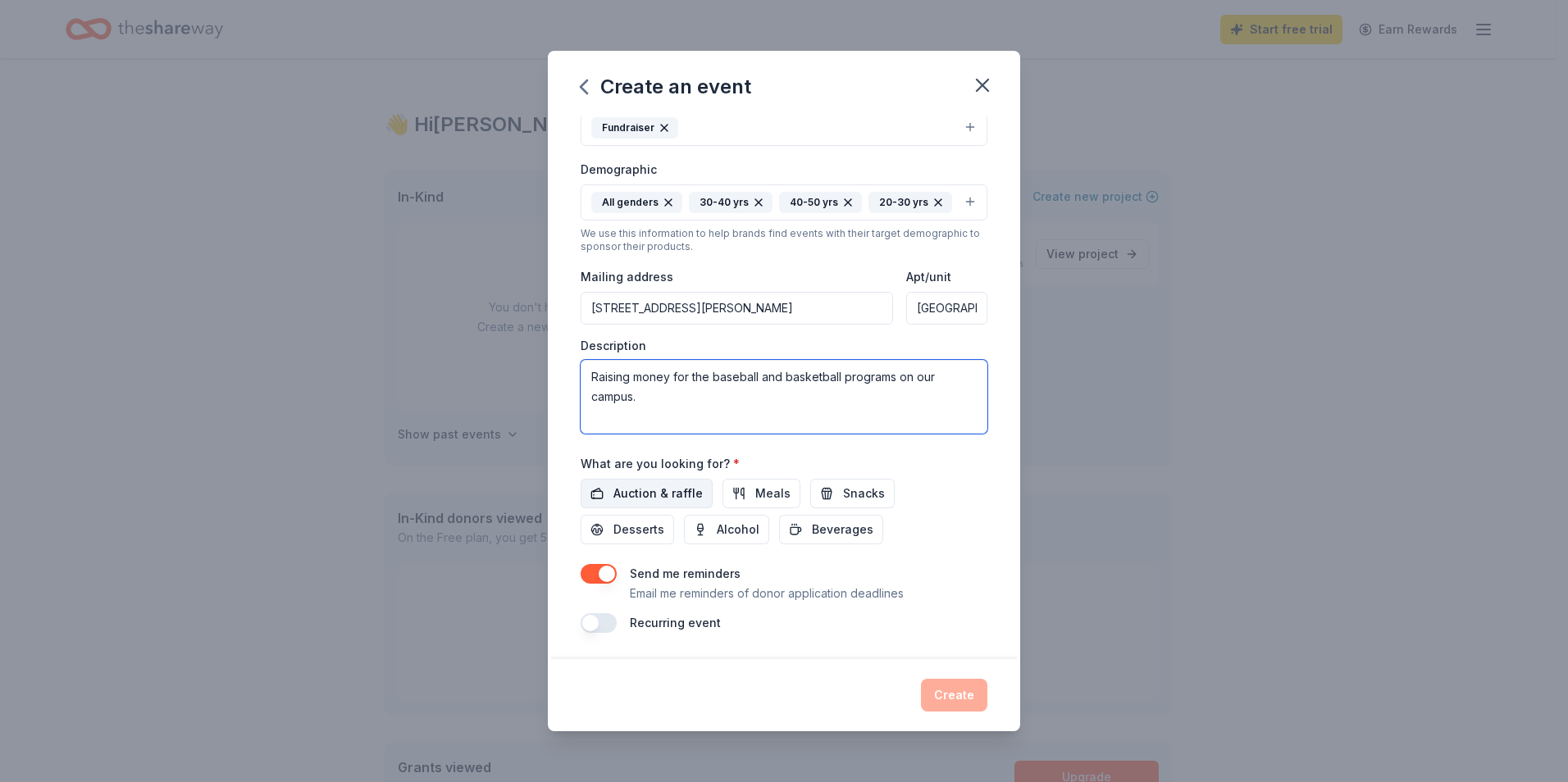
type textarea "Raising money for the baseball and basketball programs on our campus."
click at [650, 493] on span "Auction & raffle" at bounding box center [658, 494] width 89 height 20
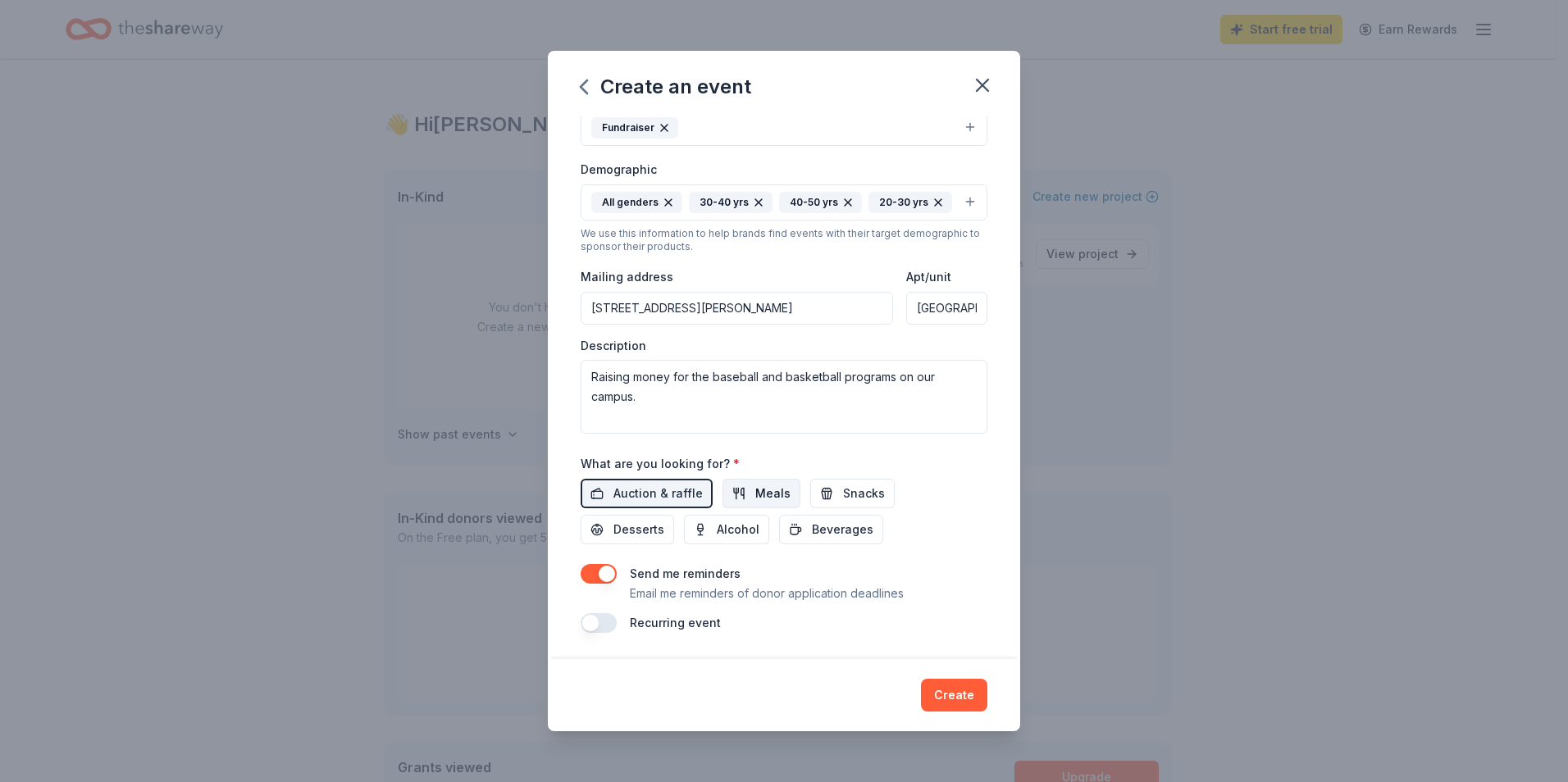
click at [755, 495] on span "Meals" at bounding box center [772, 494] width 35 height 20
click at [843, 496] on span "Snacks" at bounding box center [864, 494] width 42 height 20
click at [828, 529] on span "Beverages" at bounding box center [842, 529] width 62 height 20
click at [964, 695] on button "Create" at bounding box center [954, 695] width 67 height 32
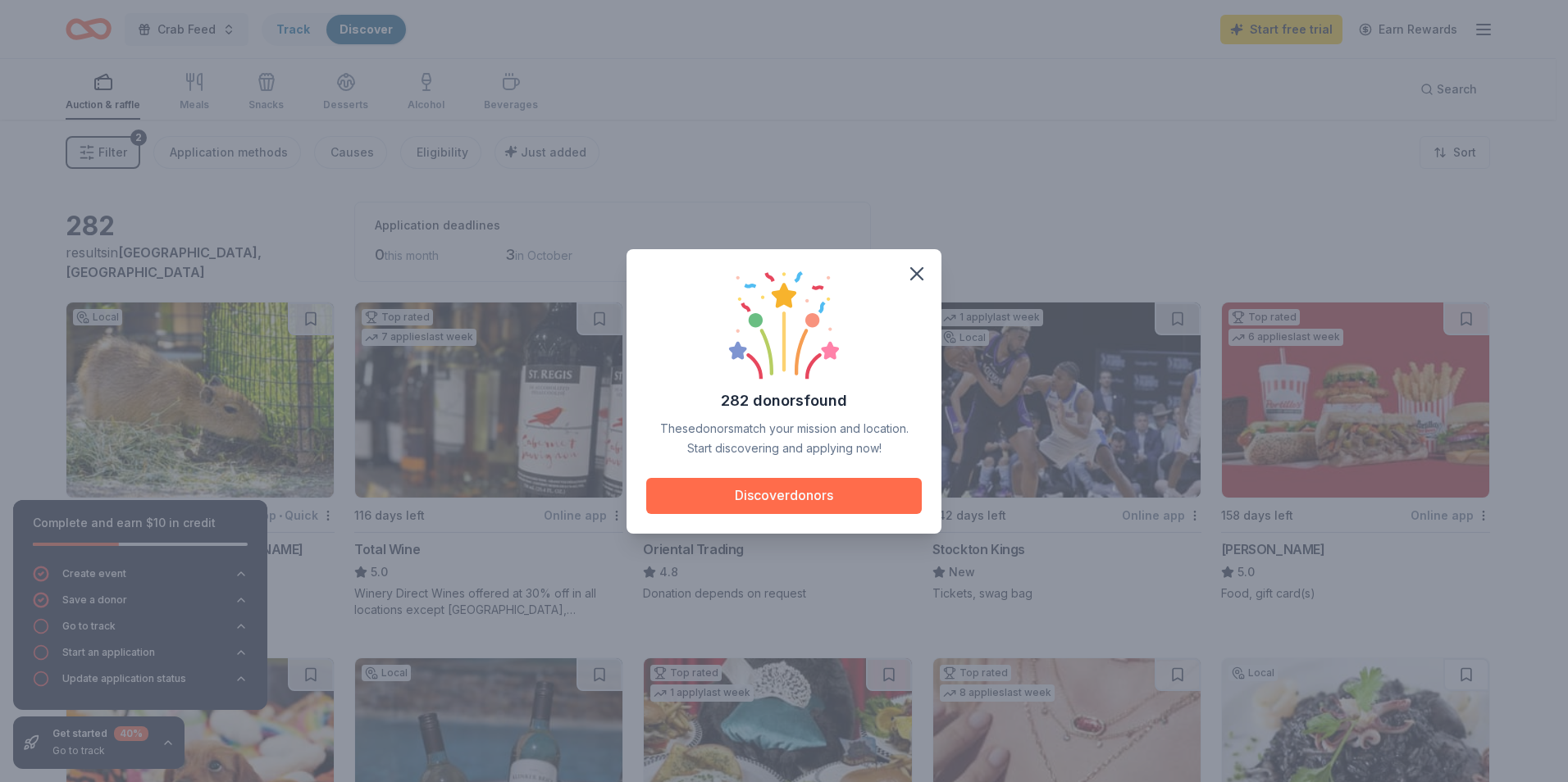
click at [810, 494] on button "Discover donors" at bounding box center [783, 495] width 275 height 36
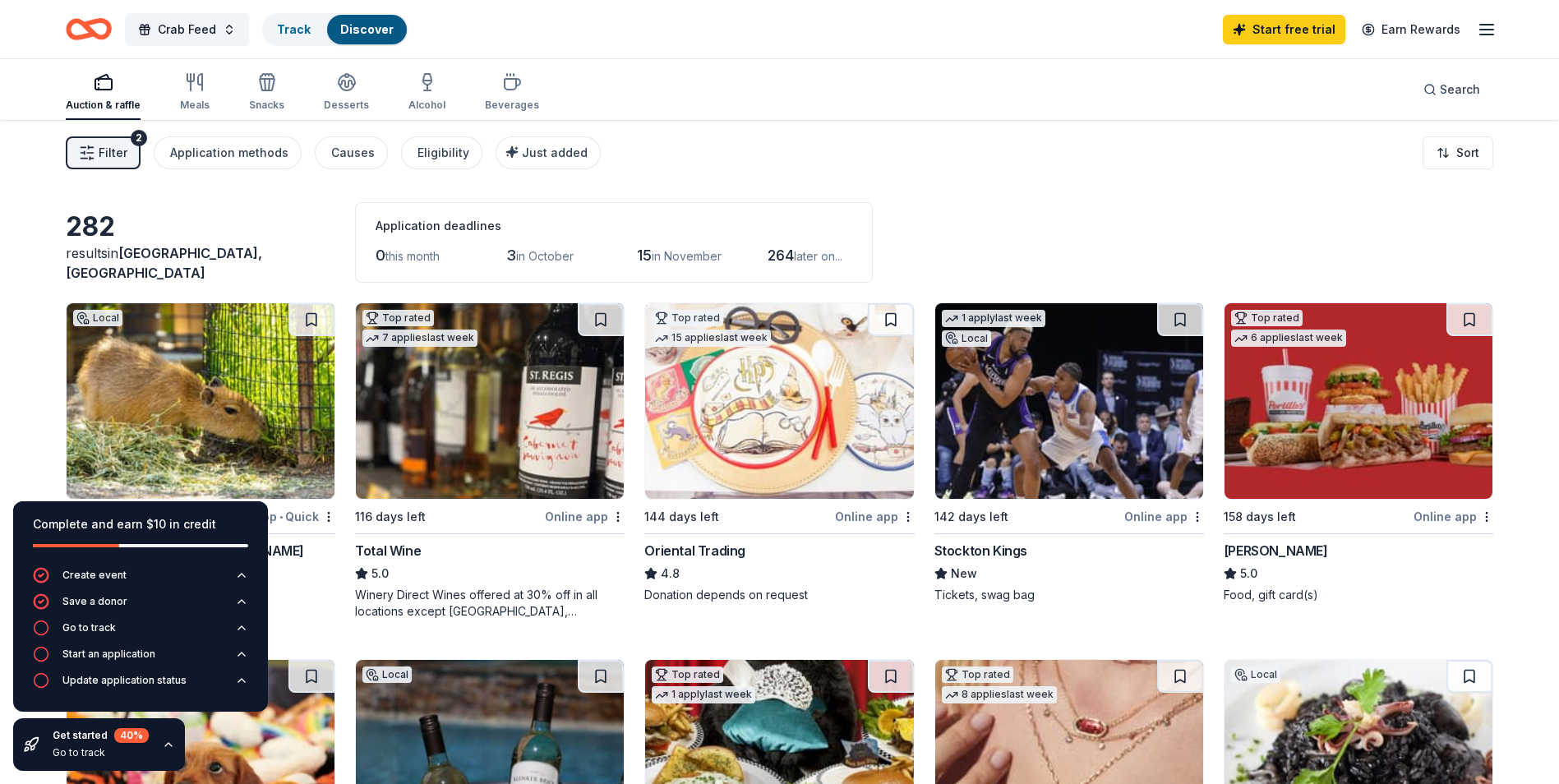
click at [1042, 410] on img at bounding box center [1069, 401] width 268 height 196
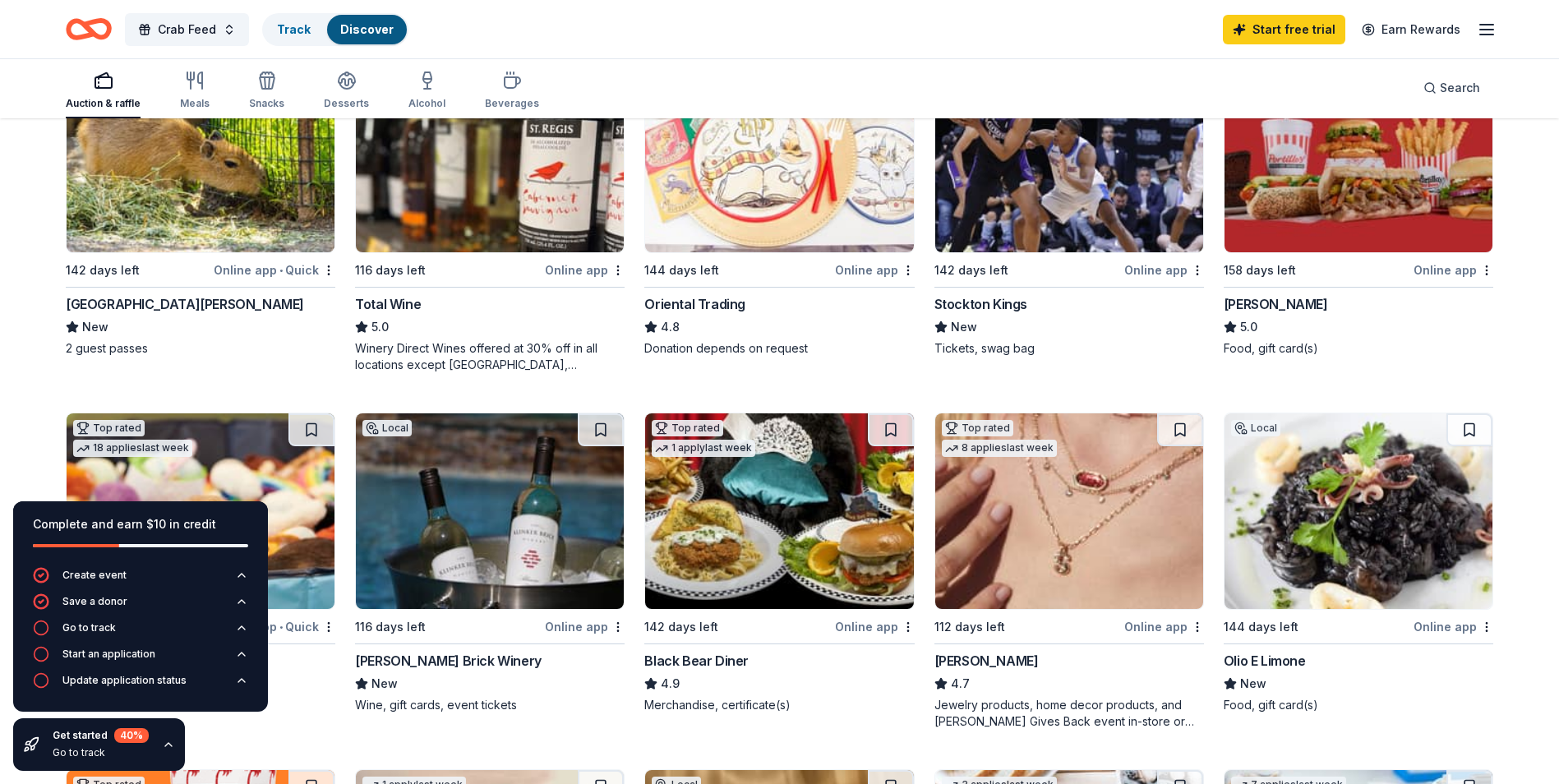
scroll to position [164, 0]
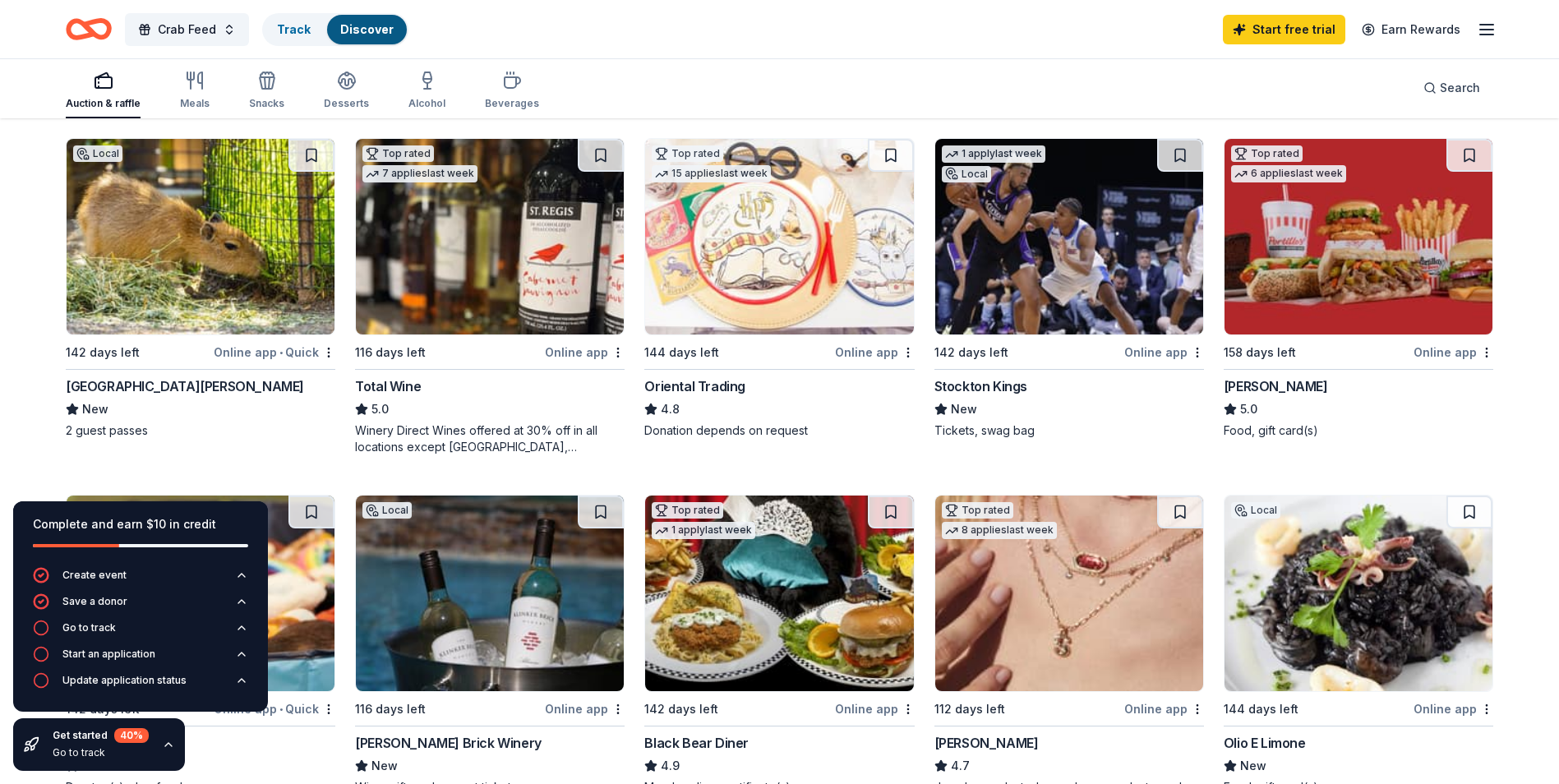
click at [492, 273] on img at bounding box center [490, 237] width 268 height 196
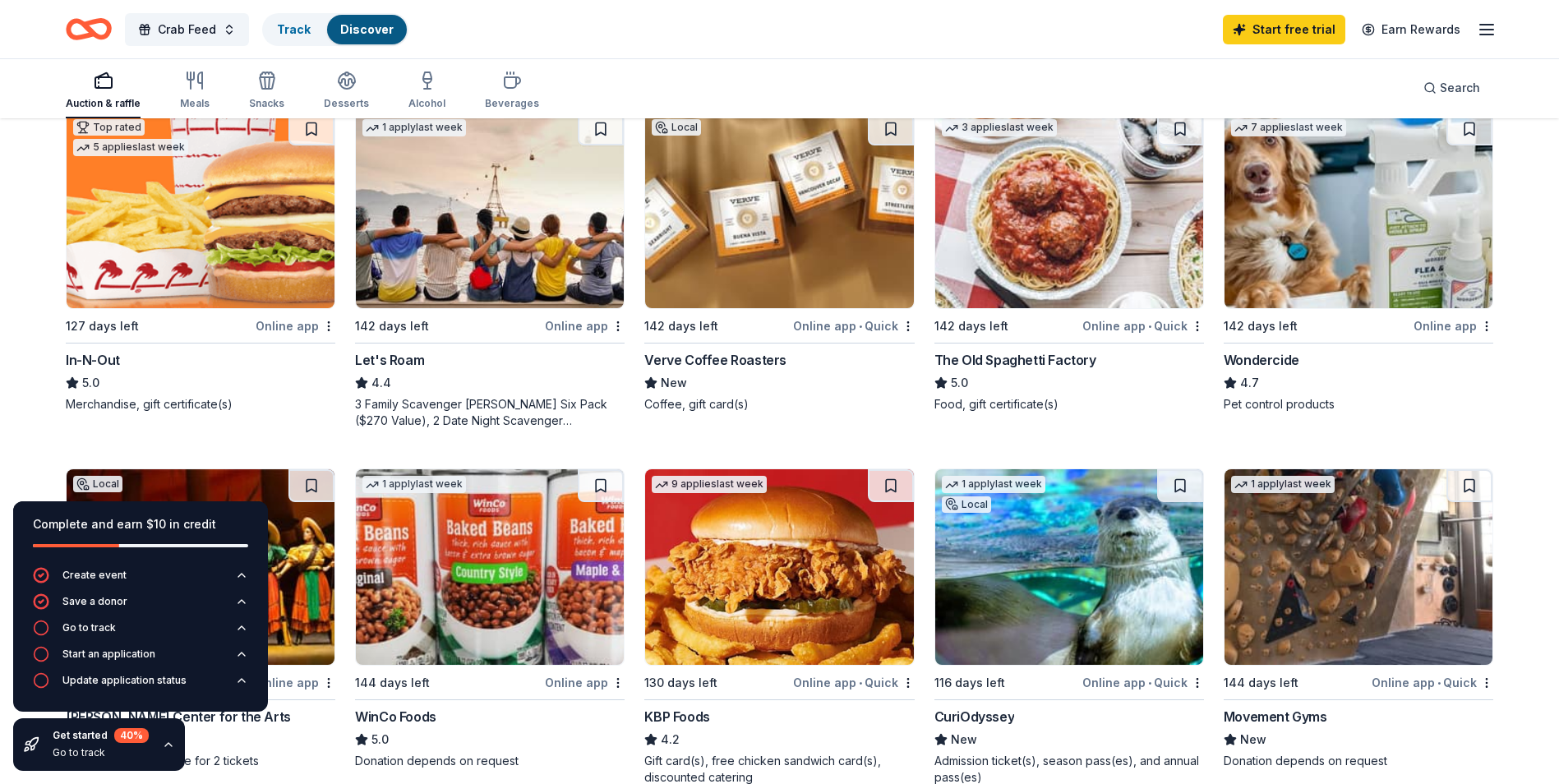
scroll to position [821, 0]
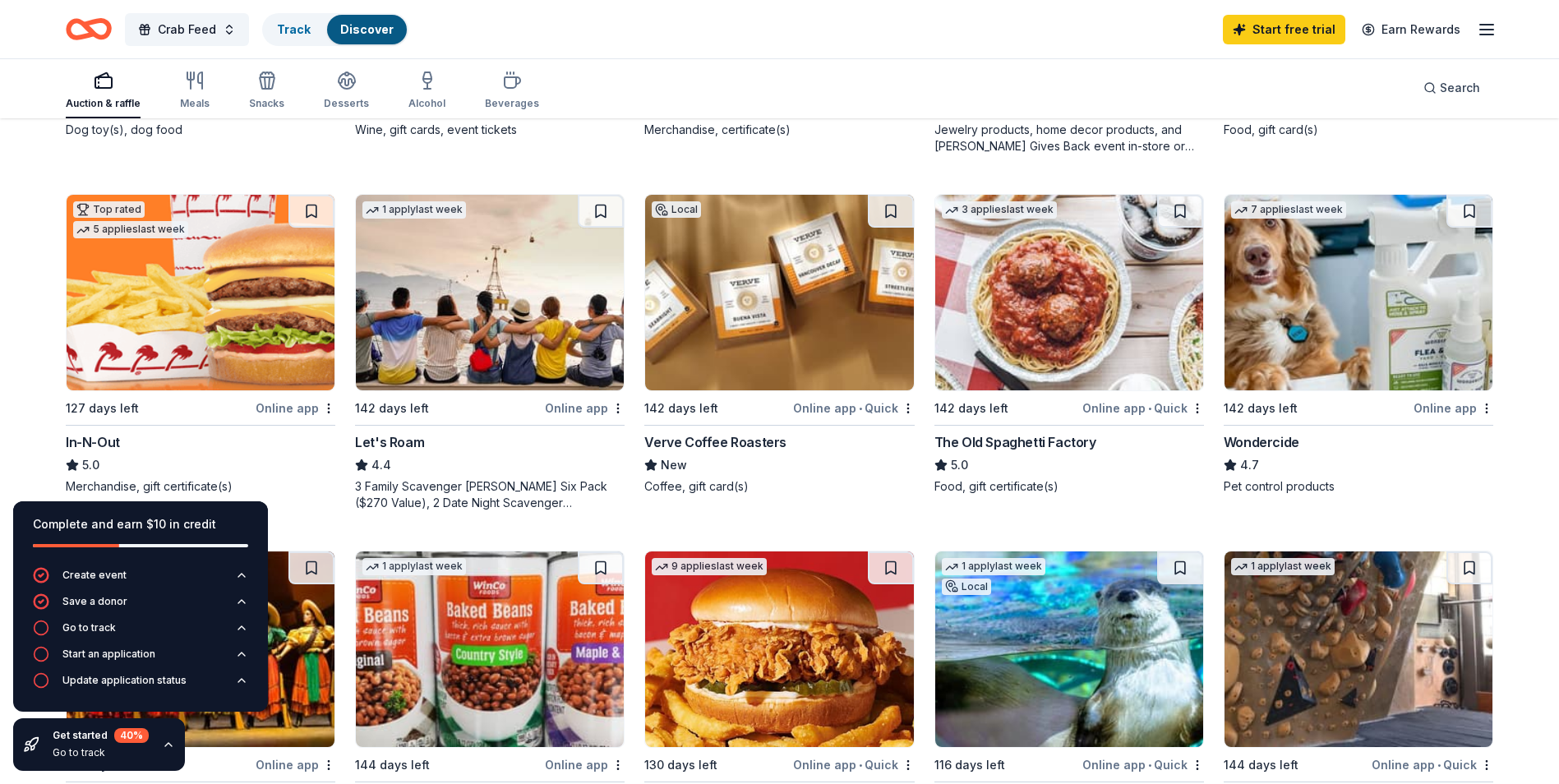
click at [187, 290] on img at bounding box center [201, 292] width 268 height 196
click at [1057, 324] on img at bounding box center [1069, 292] width 268 height 196
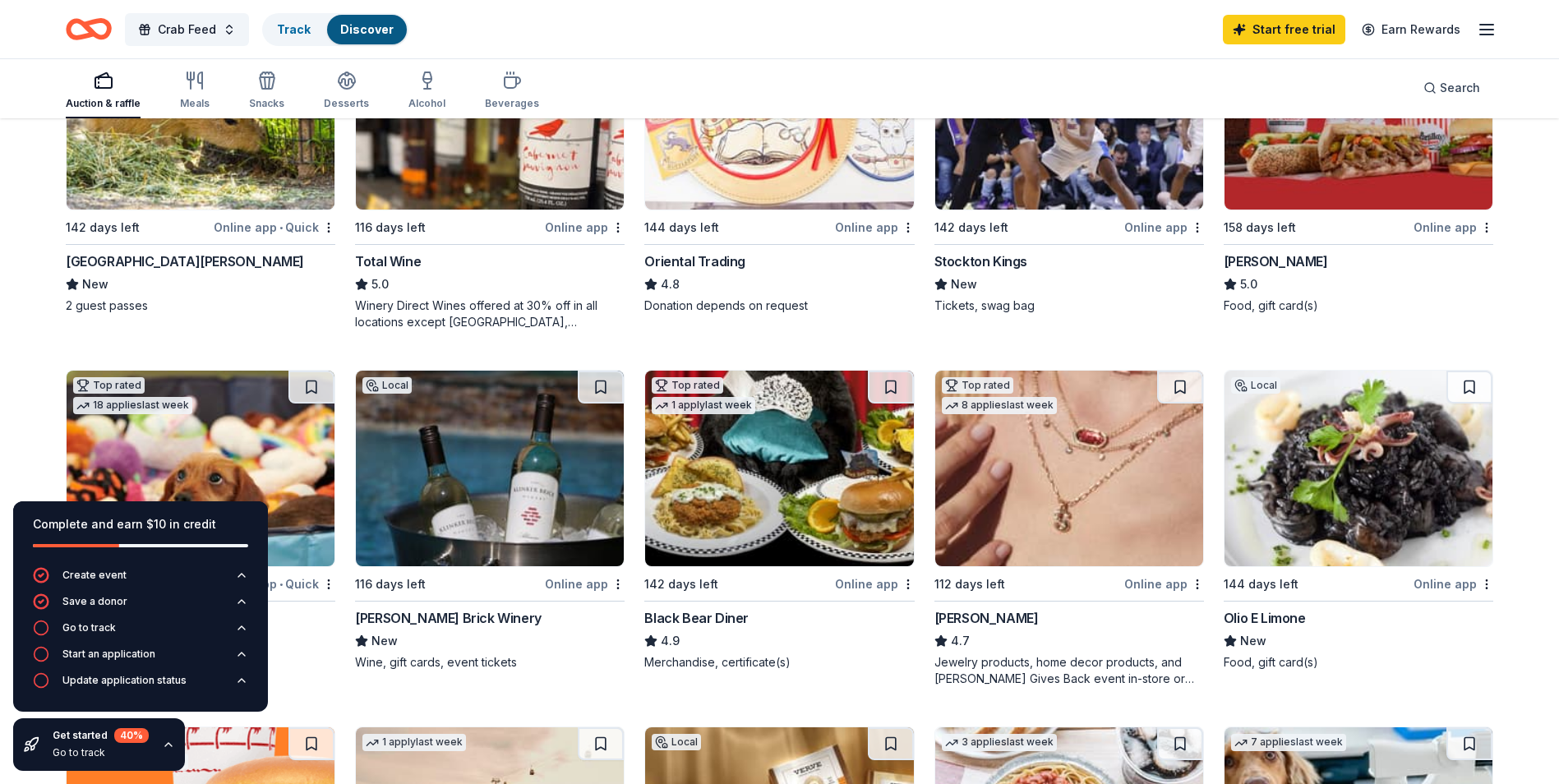
scroll to position [0, 0]
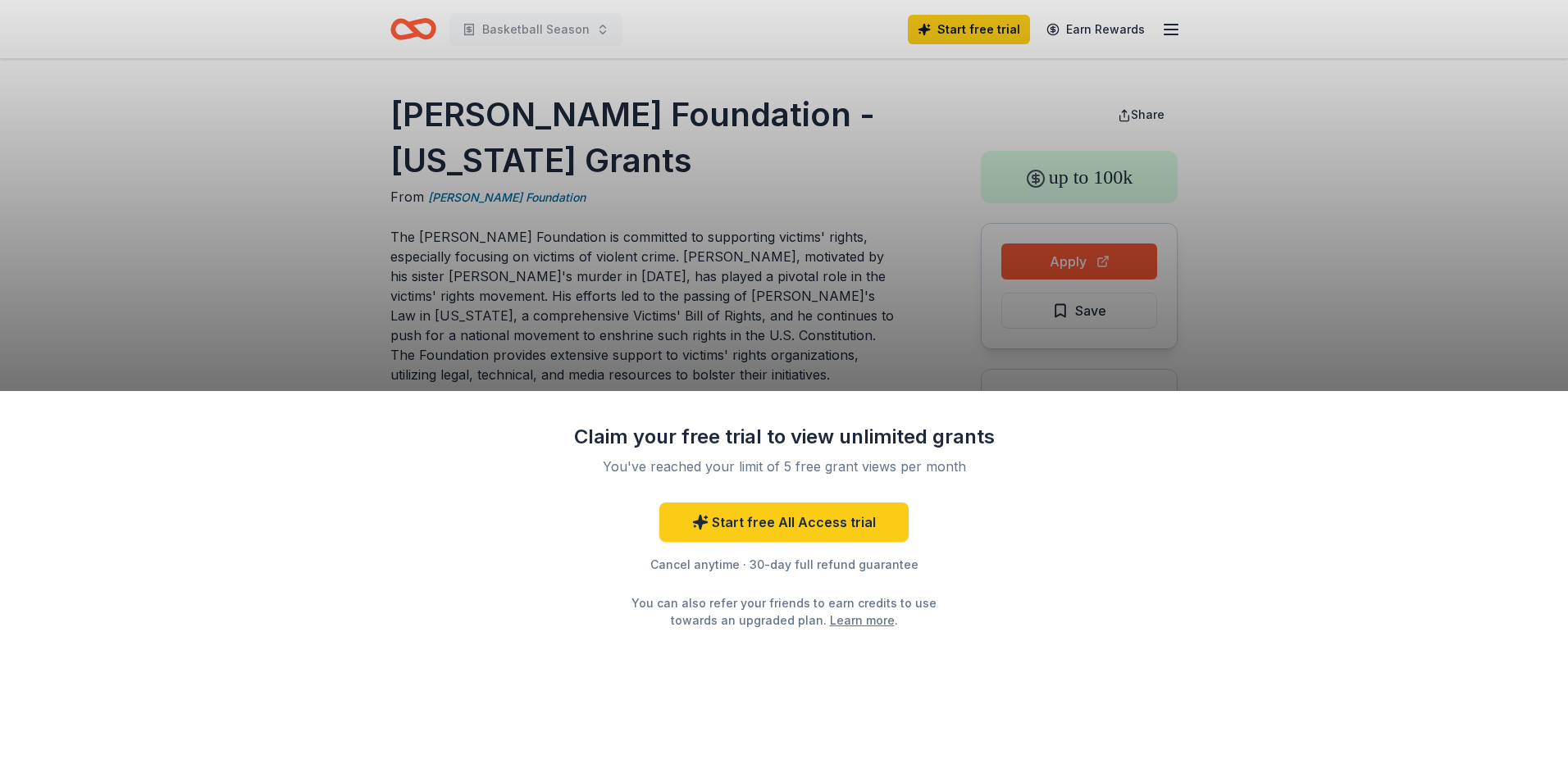
click at [769, 334] on div "Claim your free trial to view unlimited grants You've reached your limit of 5 f…" at bounding box center [784, 391] width 1568 height 782
click at [787, 288] on div "Claim your free trial to view unlimited grants You've reached your limit of 5 f…" at bounding box center [784, 391] width 1568 height 782
click at [1241, 253] on div "Claim your free trial to view unlimited grants You've reached your limit of 5 f…" at bounding box center [784, 391] width 1568 height 782
drag, startPoint x: 1029, startPoint y: 273, endPoint x: 1040, endPoint y: 263, distance: 14.9
click at [1038, 266] on div "Claim your free trial to view unlimited grants You've reached your limit of 5 f…" at bounding box center [784, 391] width 1568 height 782
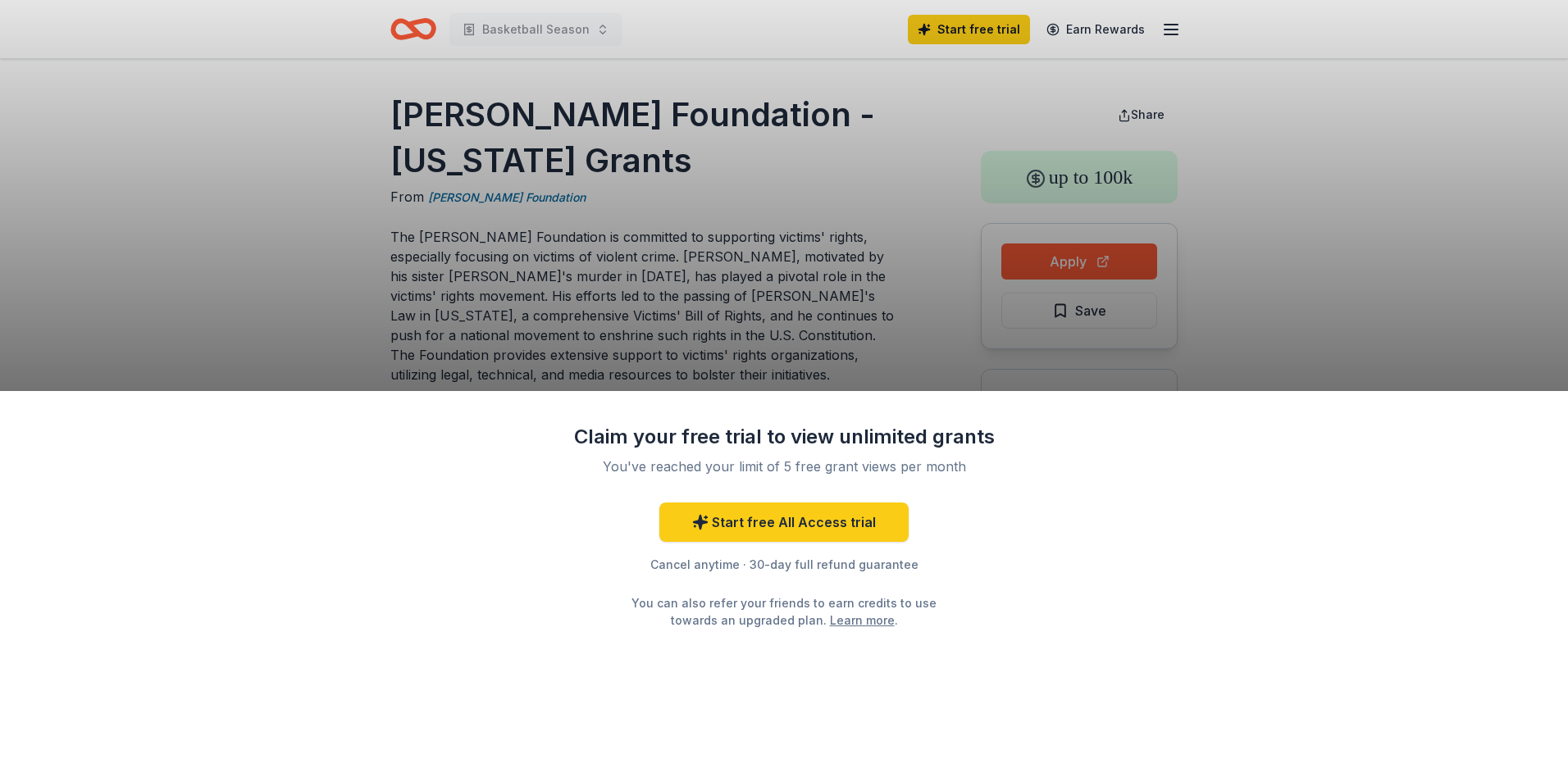
drag, startPoint x: 1040, startPoint y: 263, endPoint x: 1009, endPoint y: 256, distance: 31.8
click at [1017, 259] on div "Claim your free trial to view unlimited grants You've reached your limit of 5 f…" at bounding box center [784, 391] width 1568 height 782
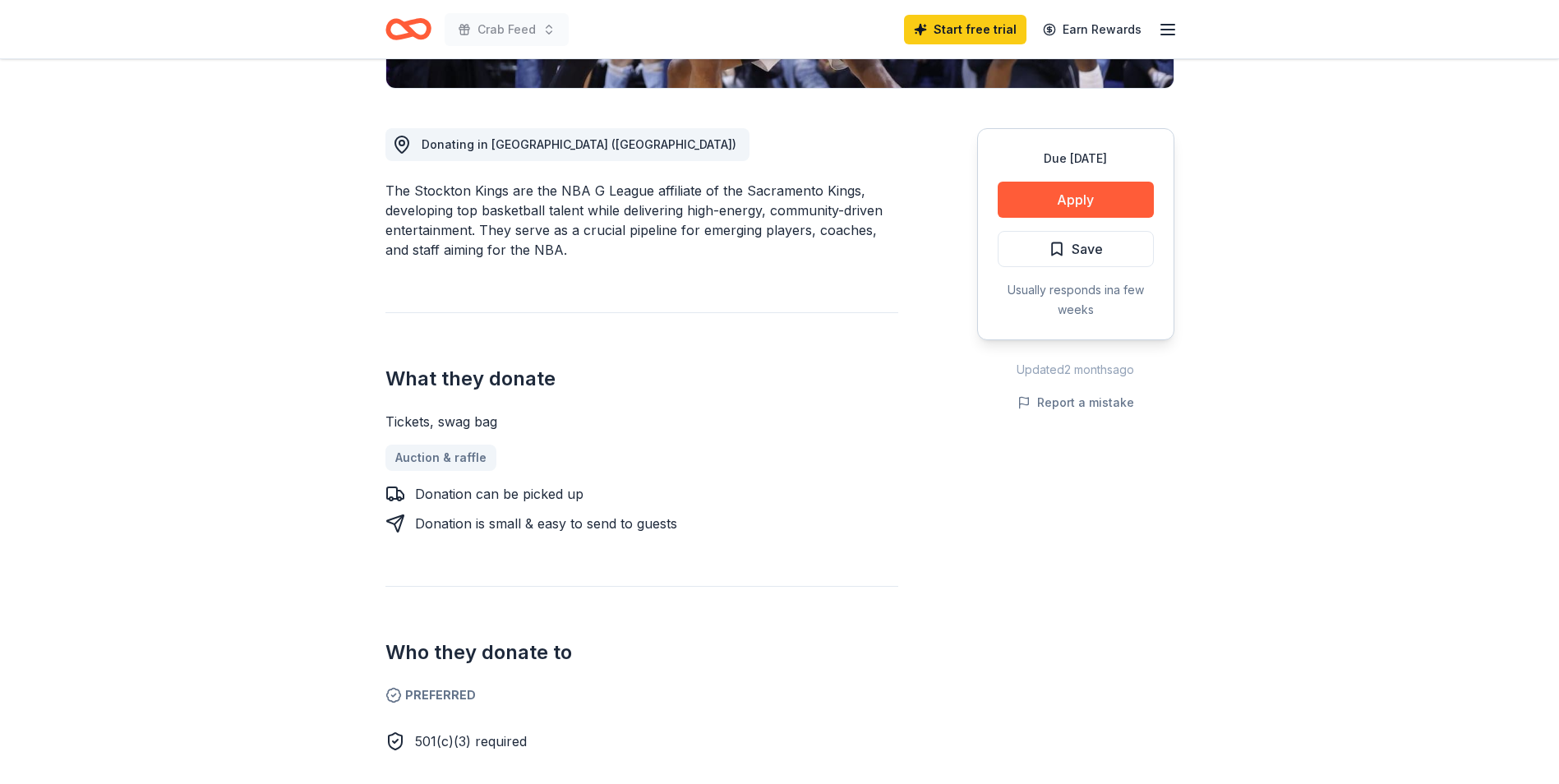
scroll to position [328, 0]
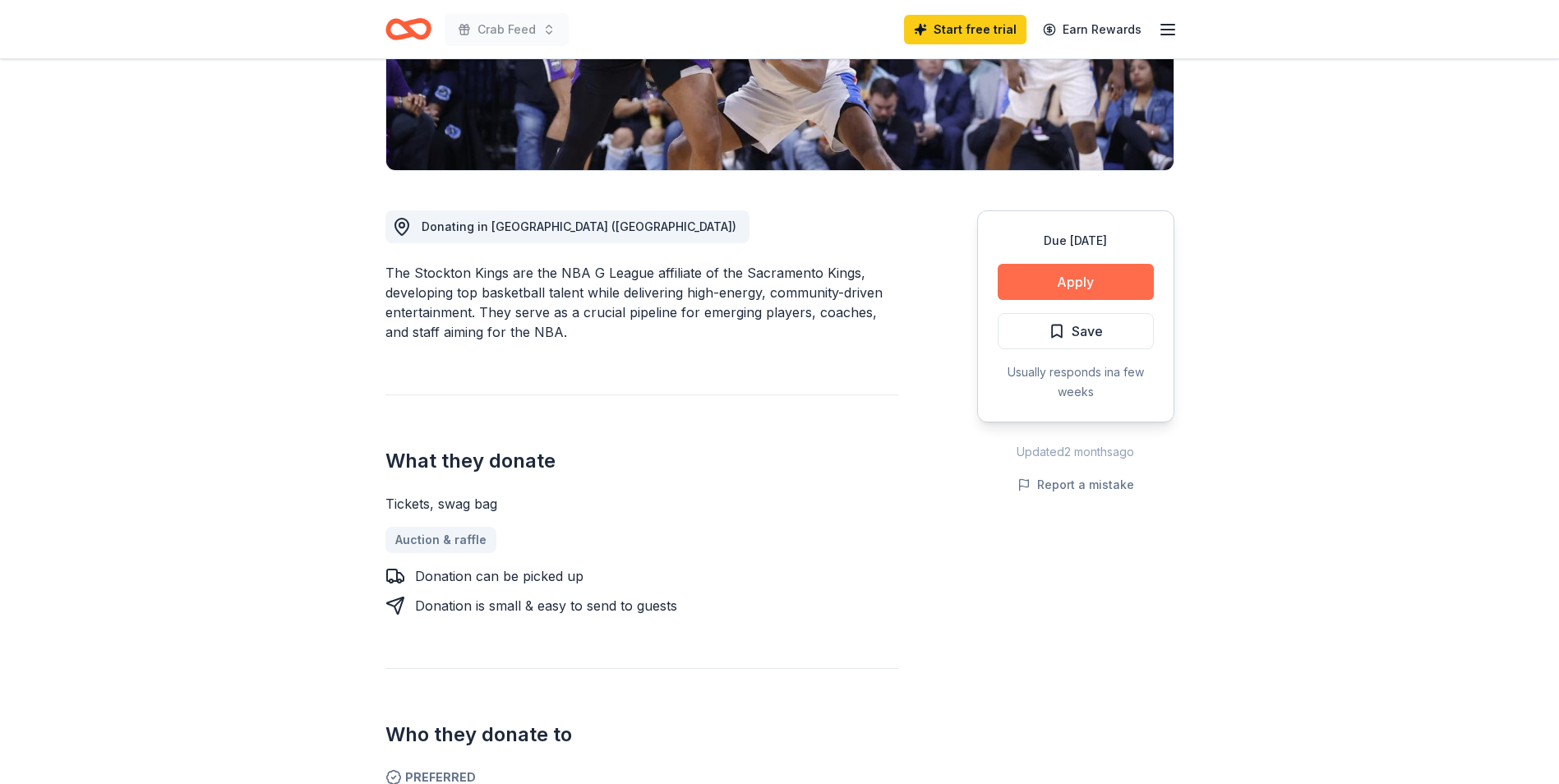
click at [1080, 269] on button "Apply" at bounding box center [1075, 282] width 156 height 36
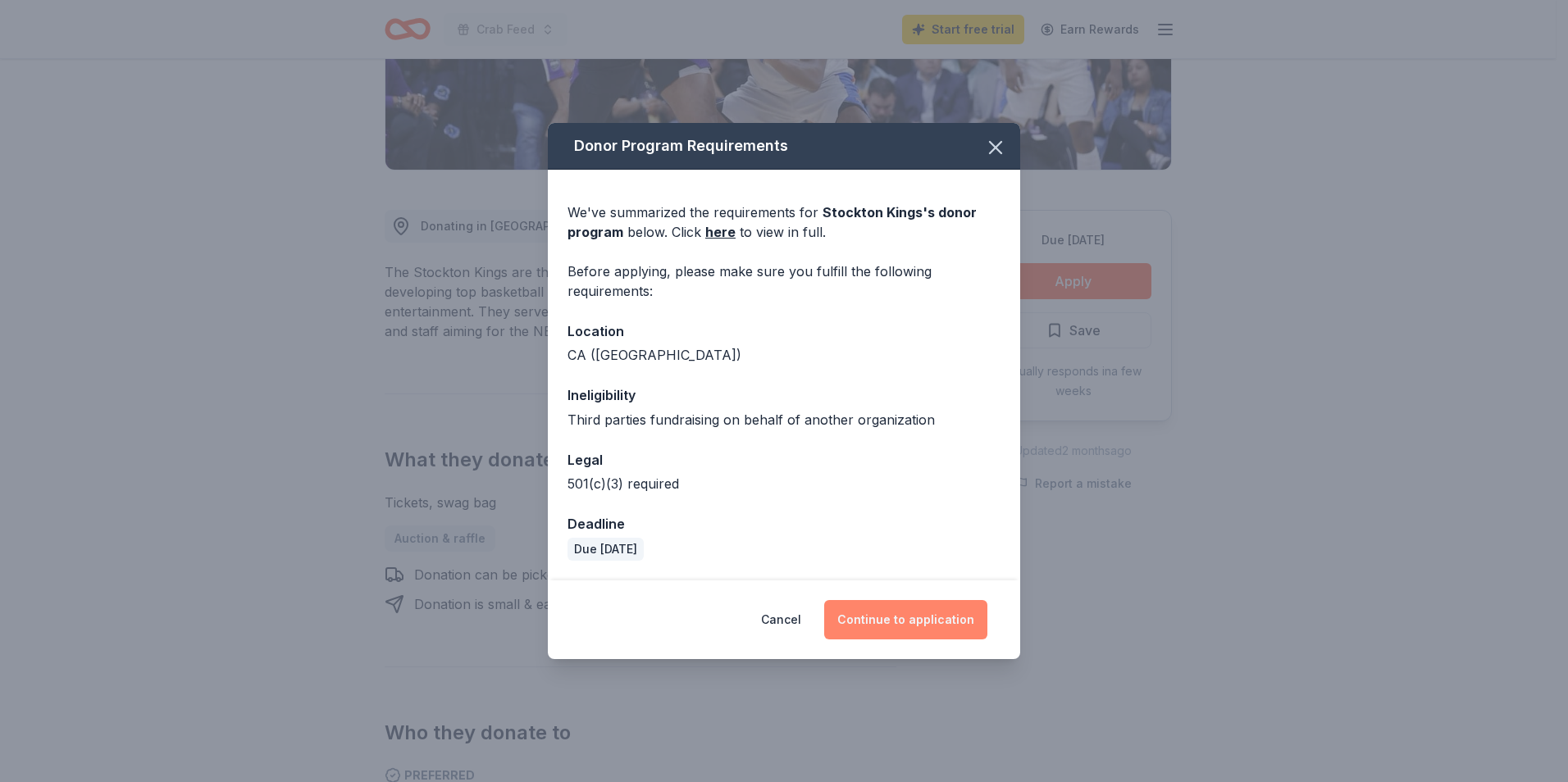
click at [908, 619] on button "Continue to application" at bounding box center [905, 619] width 163 height 39
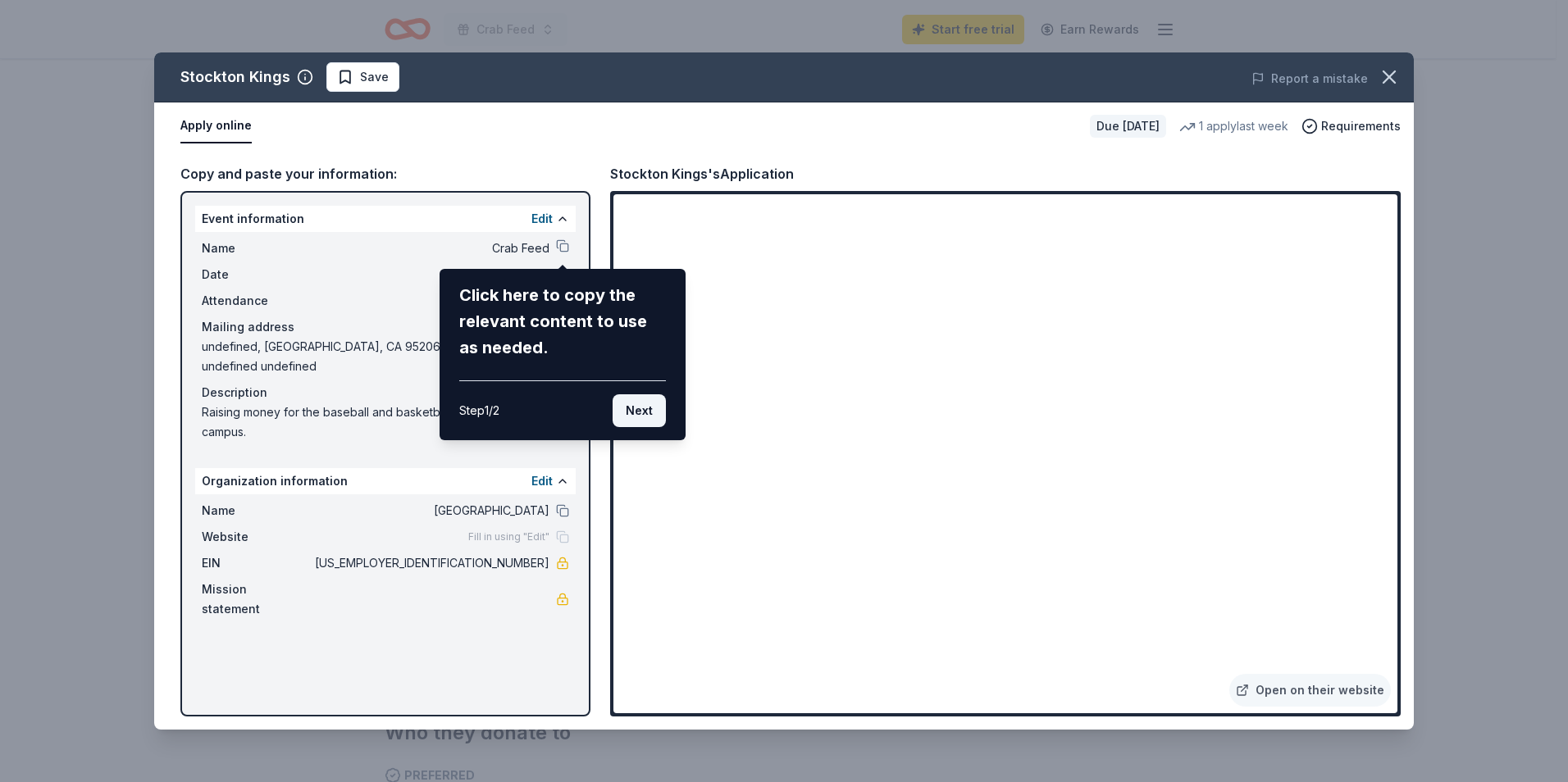
click at [630, 417] on button "Next" at bounding box center [639, 410] width 53 height 32
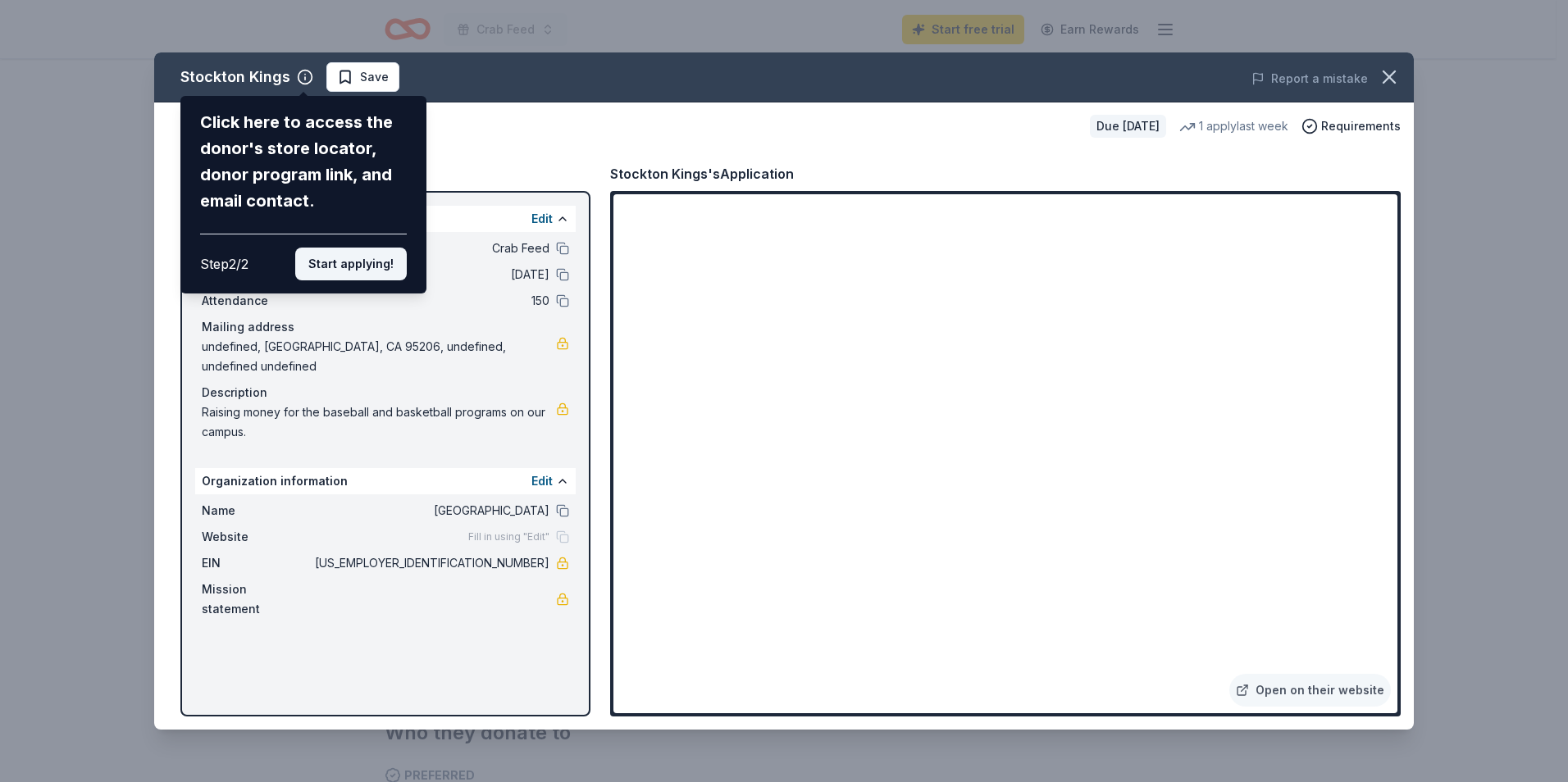
click at [342, 259] on button "Start applying!" at bounding box center [351, 263] width 111 height 32
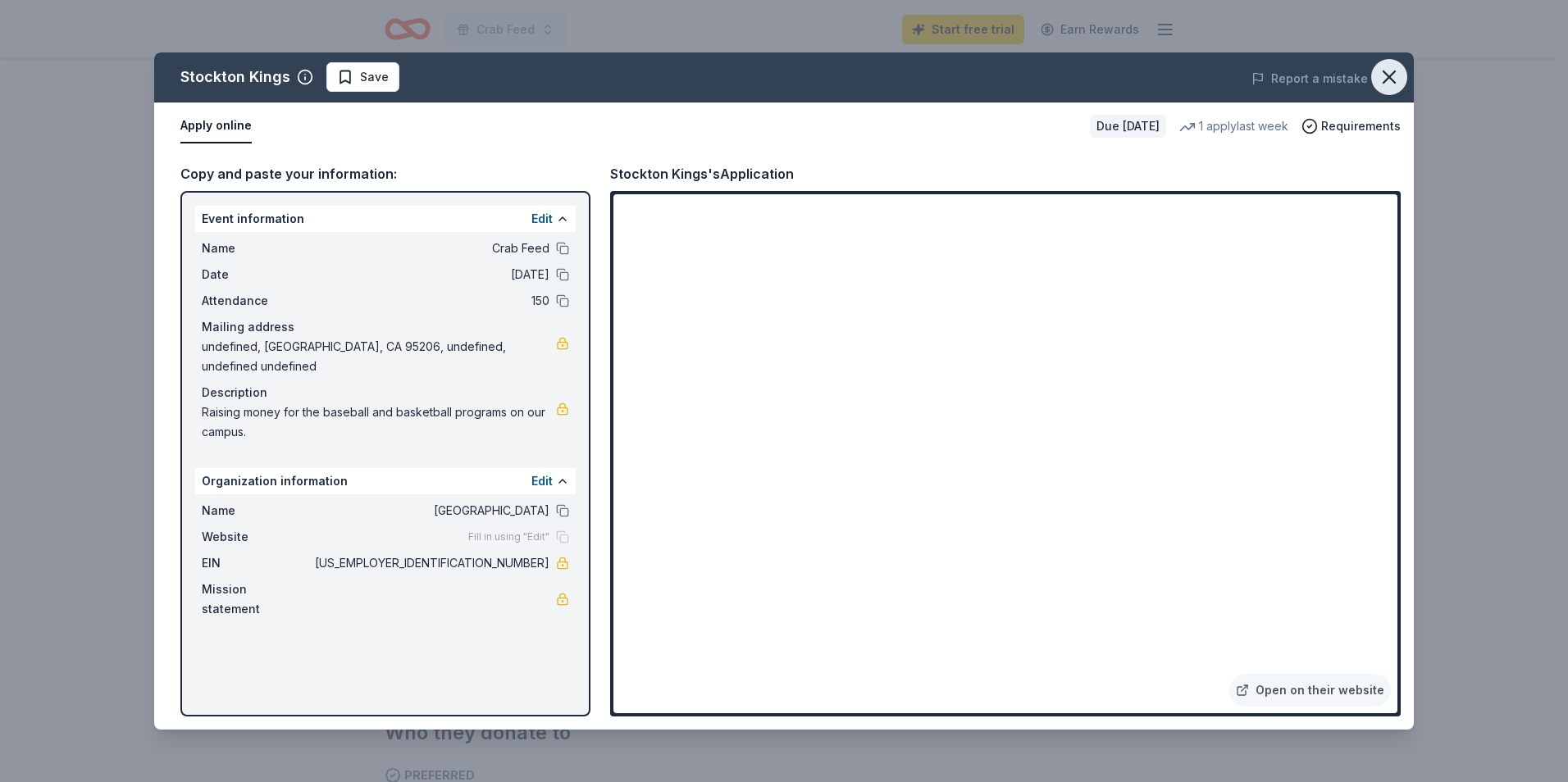
click at [1395, 76] on icon "button" at bounding box center [1389, 77] width 23 height 23
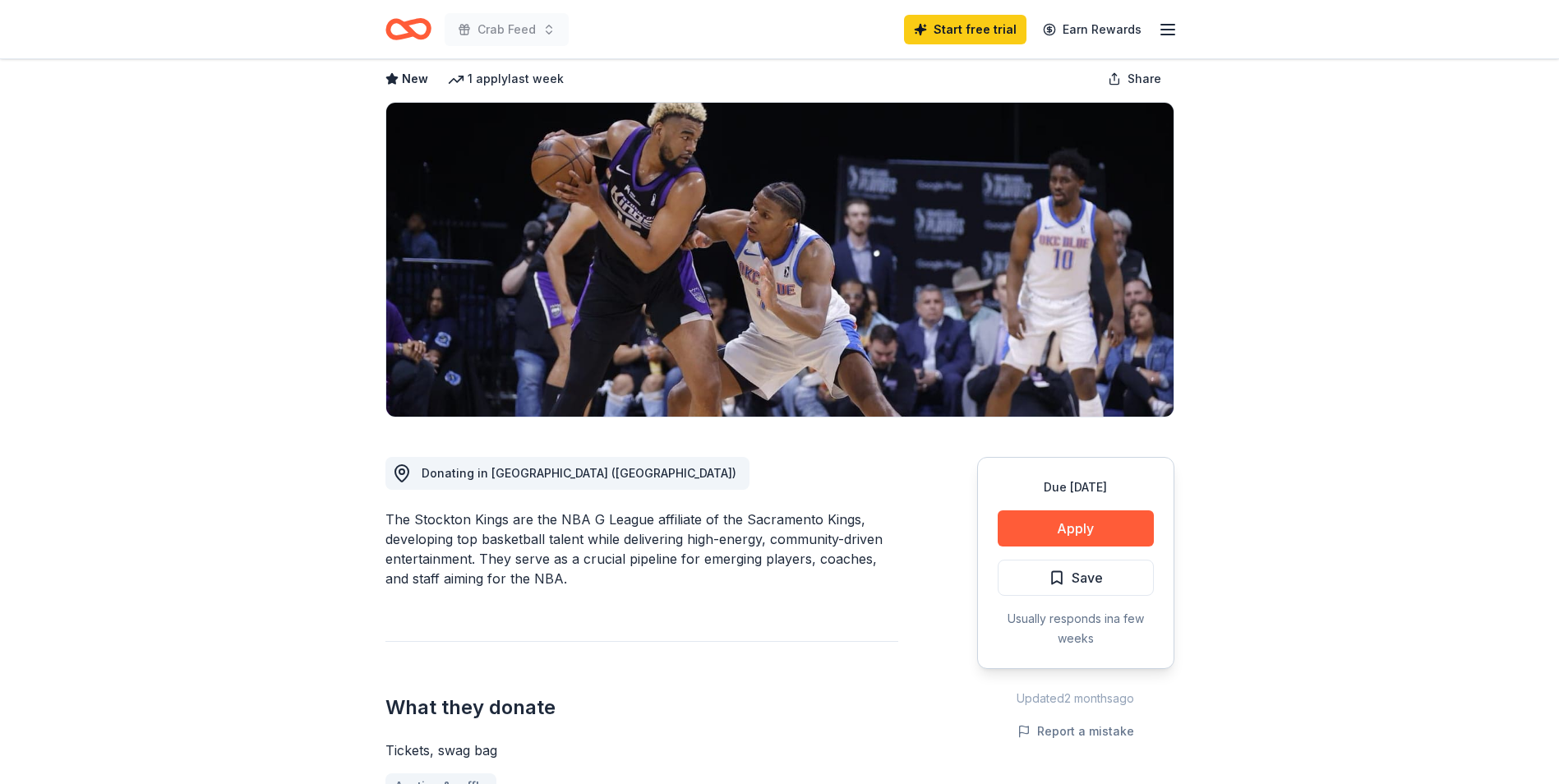
scroll to position [0, 0]
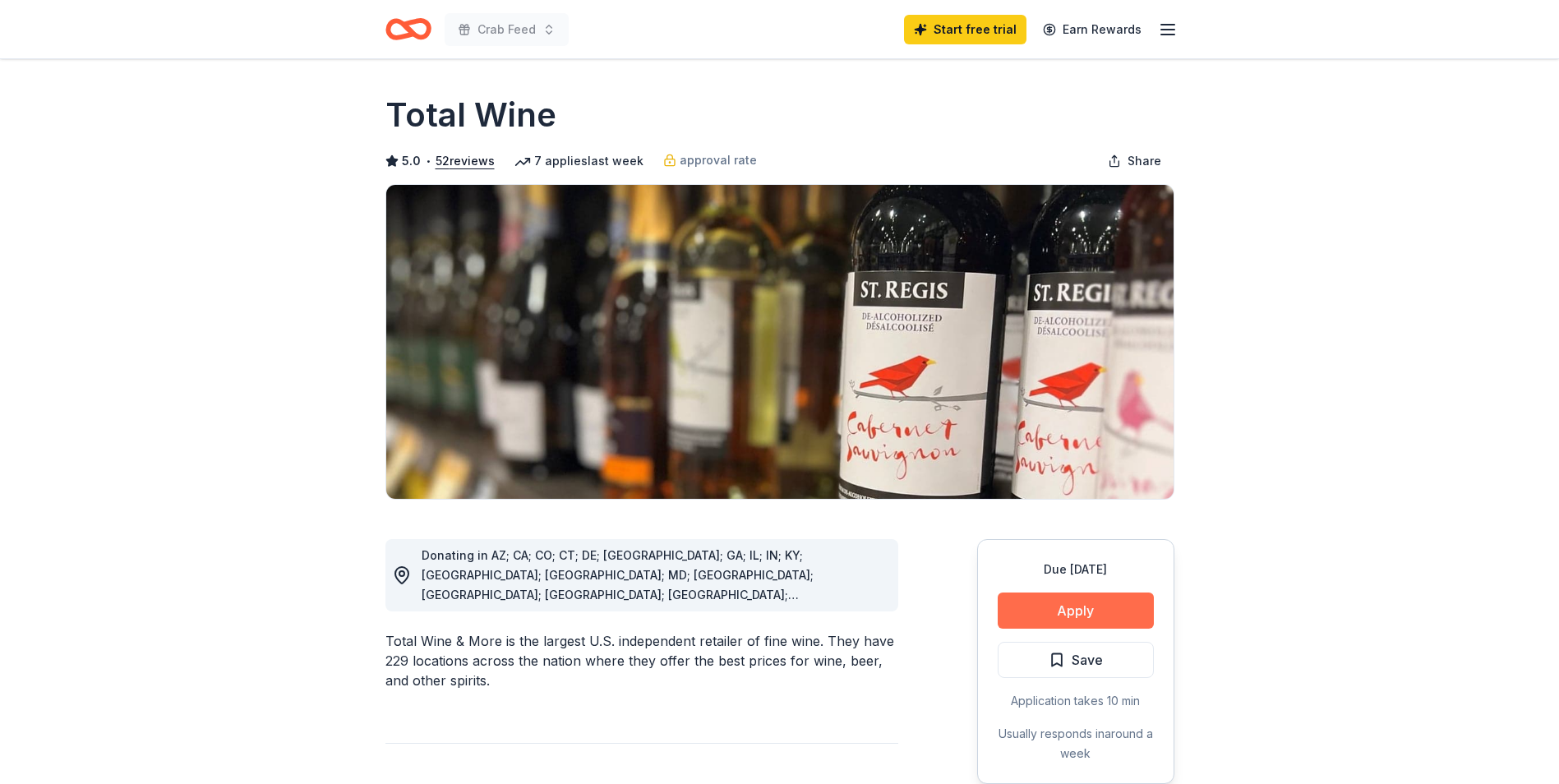
click at [1032, 614] on button "Apply" at bounding box center [1075, 610] width 156 height 36
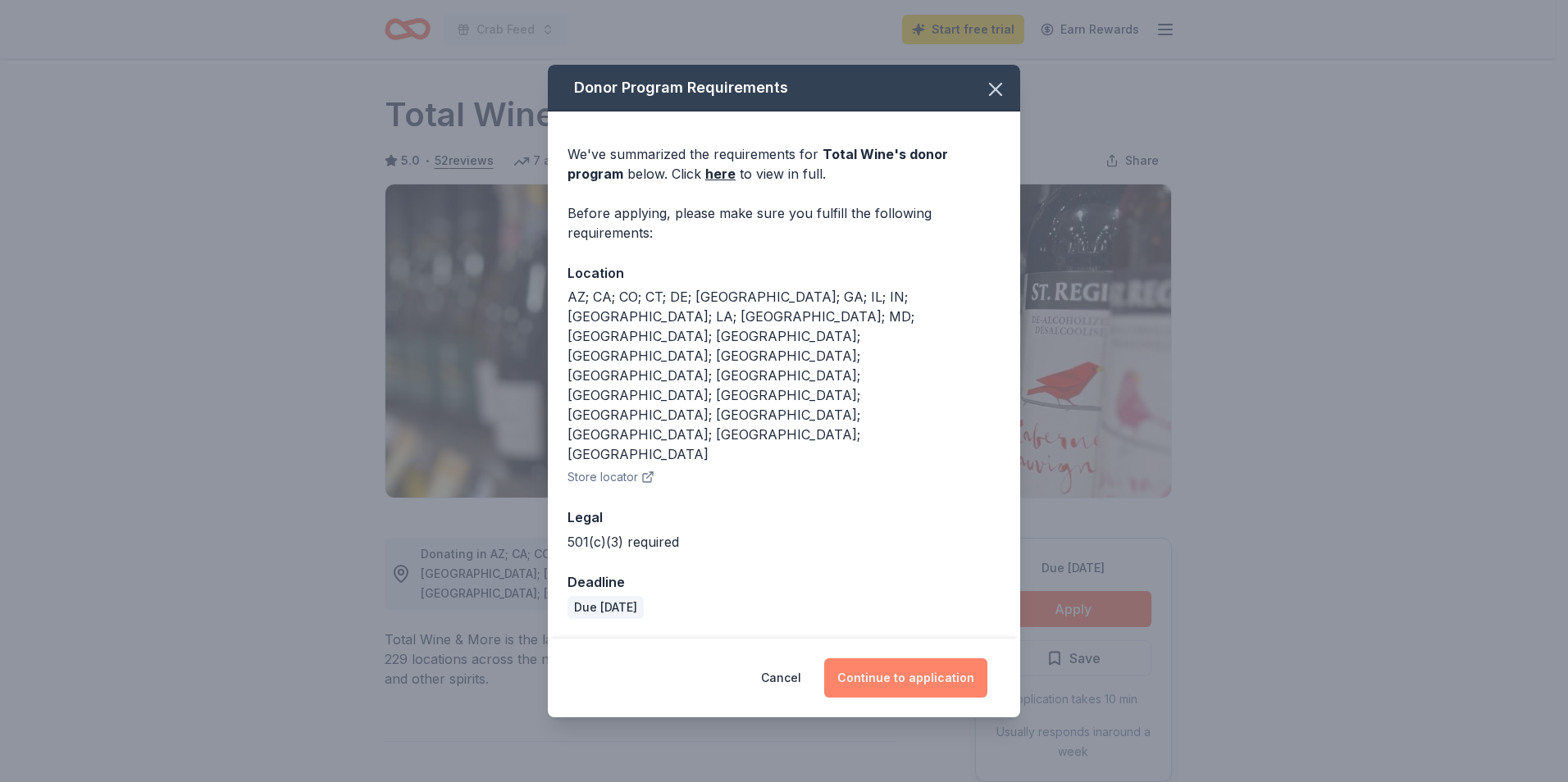
click at [896, 658] on button "Continue to application" at bounding box center [905, 677] width 163 height 39
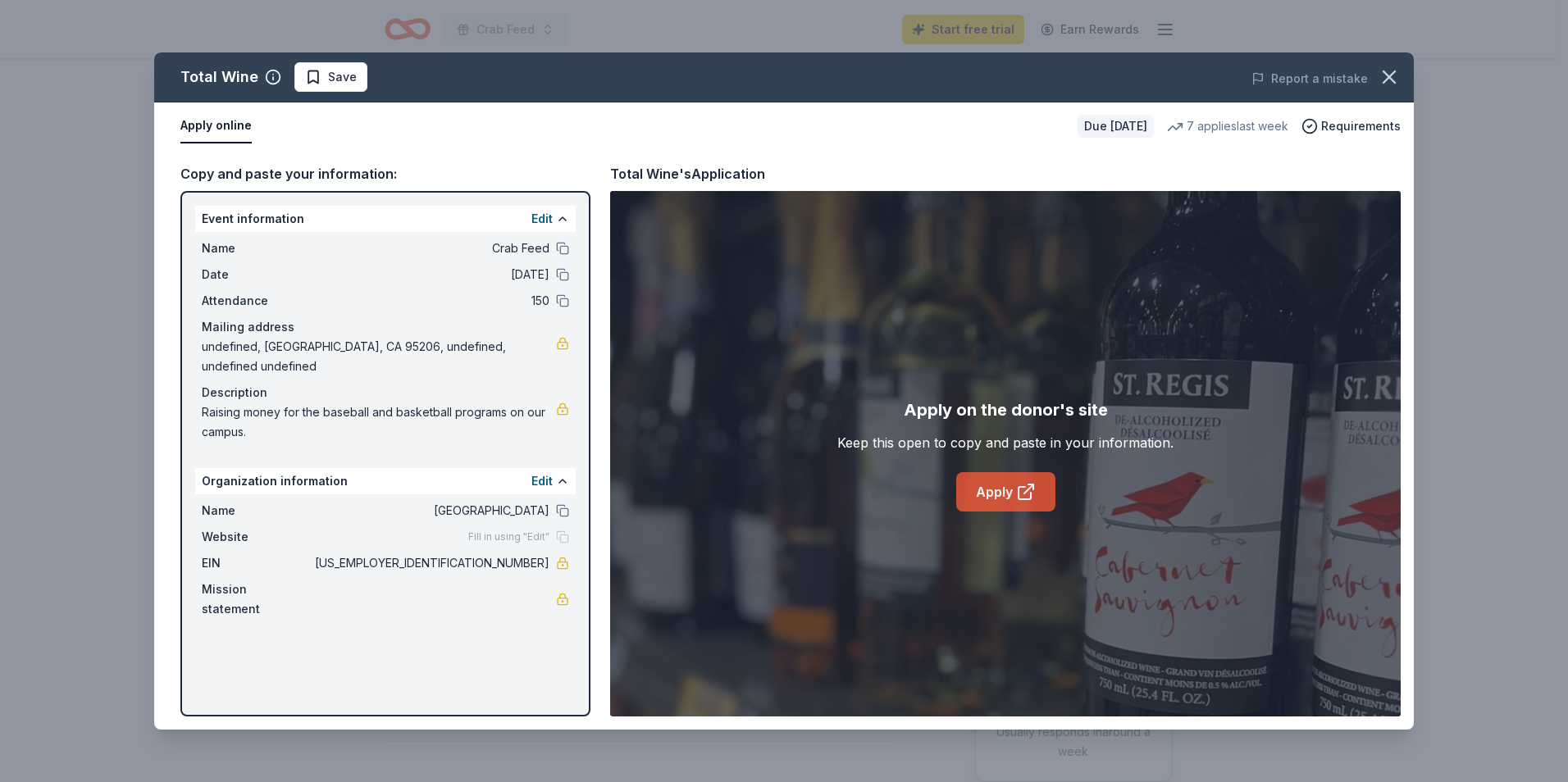
click at [1000, 492] on link "Apply" at bounding box center [1005, 491] width 99 height 39
click at [1398, 71] on icon "button" at bounding box center [1389, 77] width 23 height 23
